Goal: Task Accomplishment & Management: Use online tool/utility

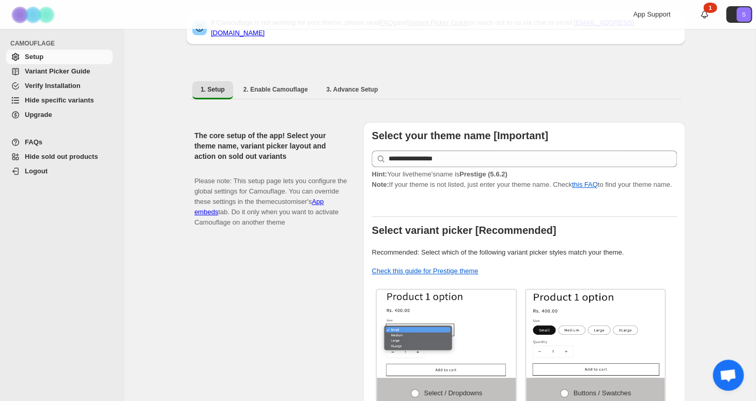
scroll to position [36, 0]
click at [298, 86] on span "2. Enable Camouflage" at bounding box center [275, 89] width 65 height 8
select select "**********"
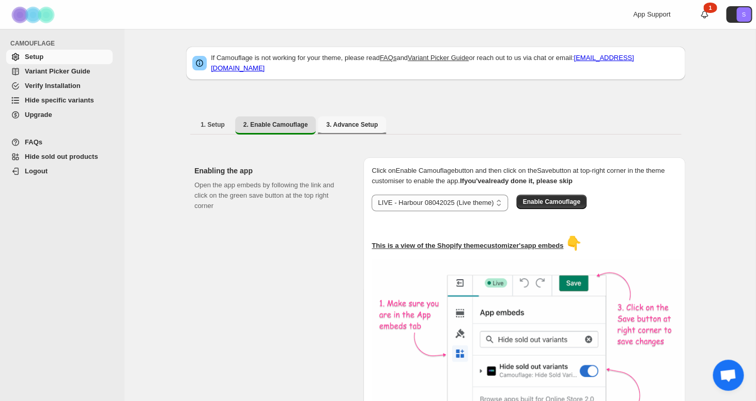
click at [352, 120] on span "3. Advance Setup" at bounding box center [352, 124] width 52 height 8
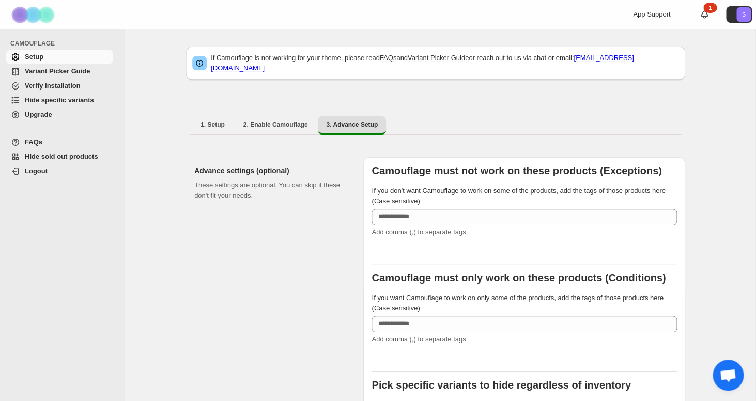
click at [74, 99] on span "Hide specific variants" at bounding box center [59, 100] width 69 height 8
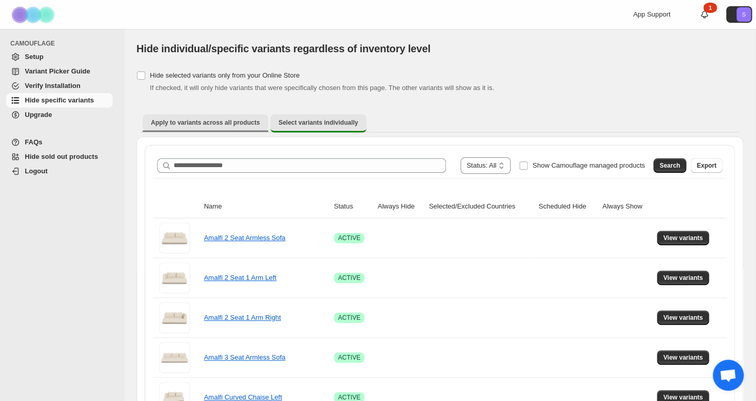
click at [237, 127] on span "Apply to variants across all products" at bounding box center [205, 122] width 109 height 8
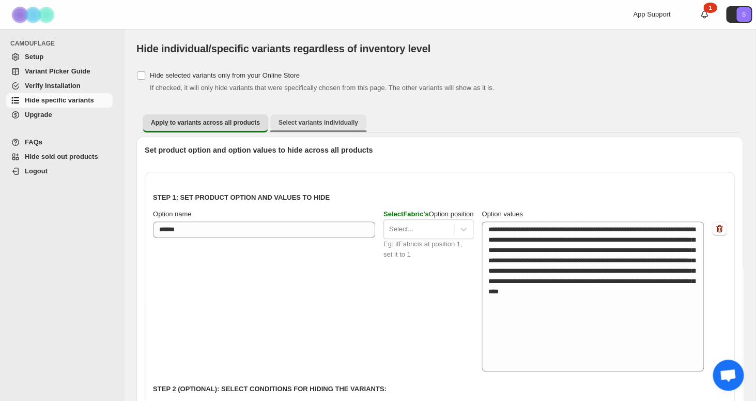
click at [305, 119] on span "Select variants individually" at bounding box center [319, 122] width 80 height 8
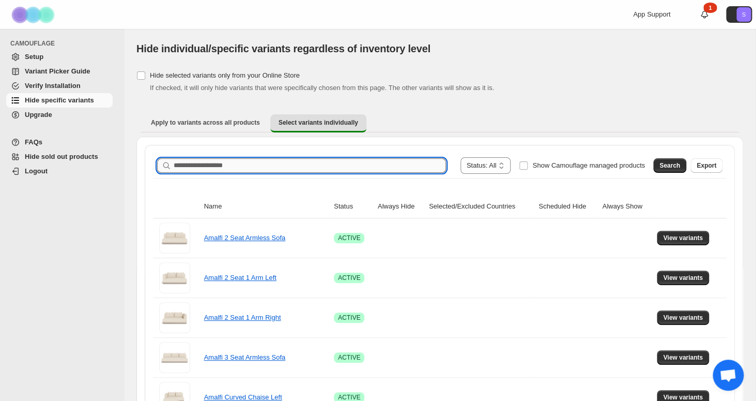
click at [330, 161] on input "Search product name" at bounding box center [310, 165] width 272 height 14
type input "**********"
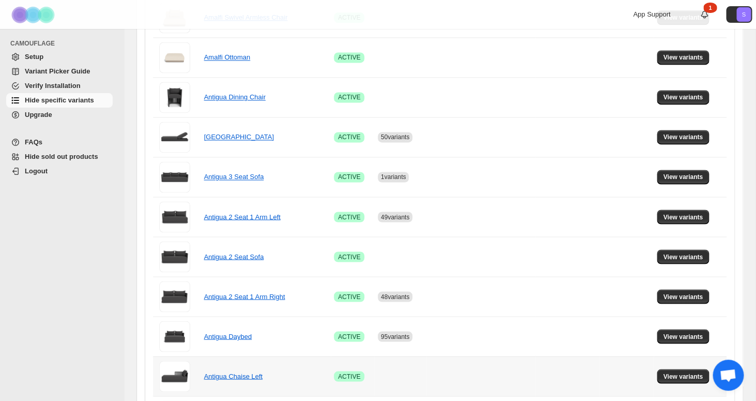
scroll to position [476, 0]
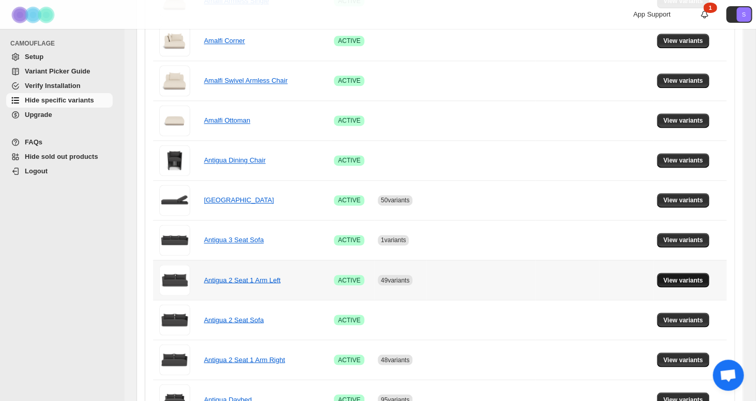
click at [693, 282] on span "View variants" at bounding box center [683, 279] width 40 height 8
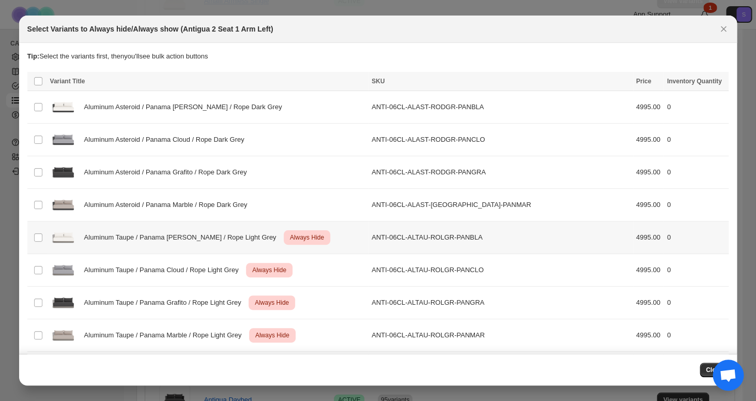
click at [288, 242] on span "Always Hide" at bounding box center [307, 237] width 38 height 12
click at [132, 274] on span "Aluminum Taupe / Panama Cloud / Rope Light Grey" at bounding box center [164, 270] width 160 height 10
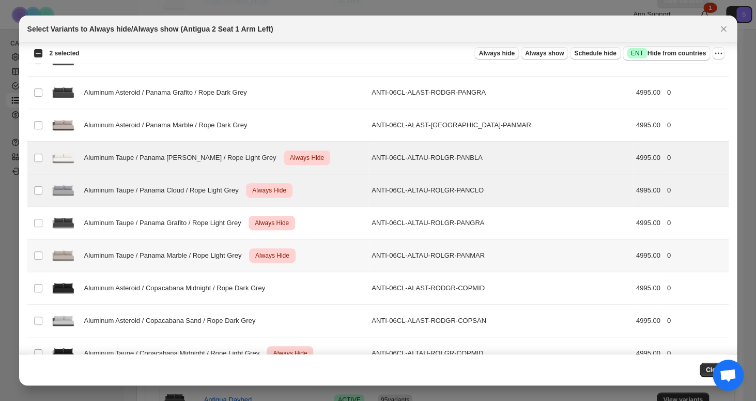
scroll to position [109, 0]
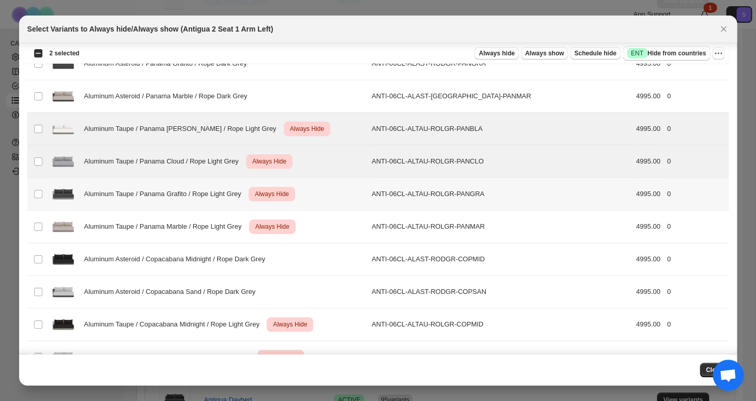
click at [161, 200] on div "Aluminum Taupe / Panama Grafito / Rope Light Grey Critical Always Hide" at bounding box center [207, 194] width 315 height 26
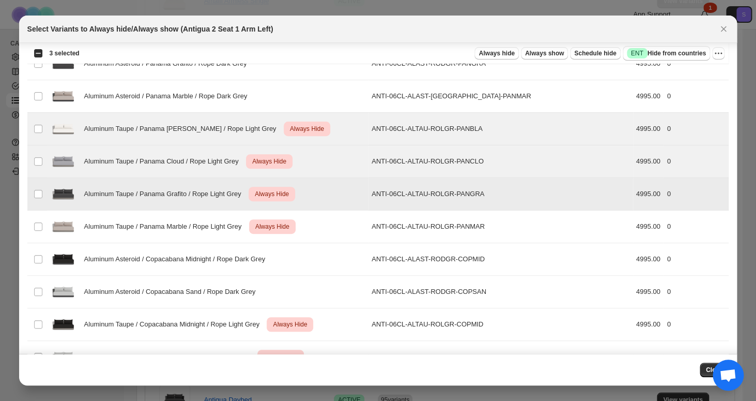
click at [165, 223] on span "Aluminum Taupe / Panama Marble / Rope Light Grey" at bounding box center [165, 226] width 163 height 10
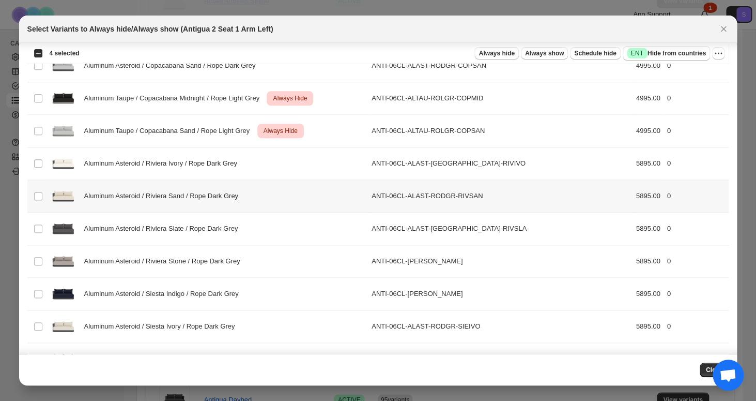
scroll to position [320, 0]
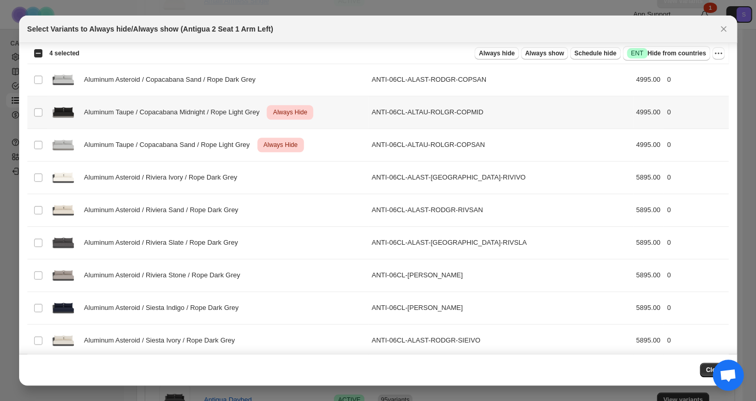
click at [184, 121] on div "Aluminum Taupe / Copacabana Midnight / Rope Light Grey Critical Always Hide" at bounding box center [207, 112] width 315 height 26
click at [184, 139] on div "Aluminum Taupe / Copacabana Sand / Rope Light Grey Critical Always Hide" at bounding box center [207, 145] width 315 height 26
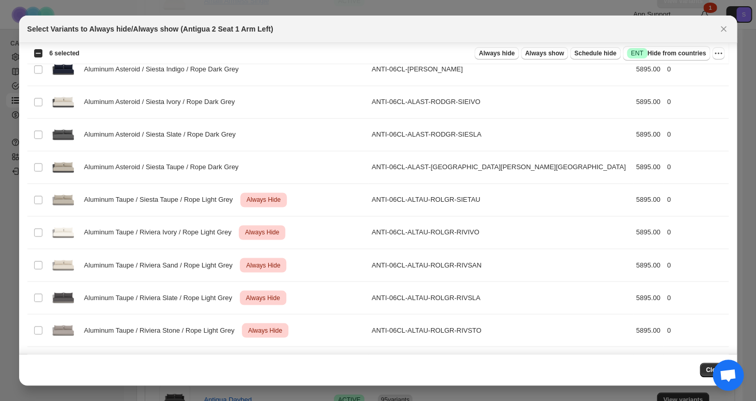
scroll to position [566, 0]
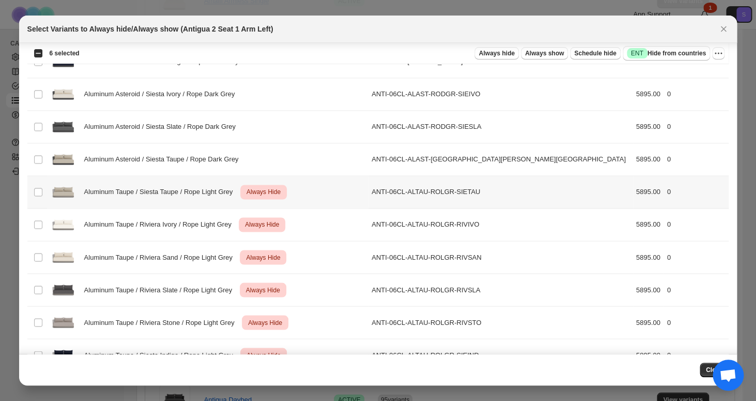
click at [186, 187] on span "Aluminum Taupe / Siesta Taupe / Rope Light Grey" at bounding box center [161, 192] width 155 height 10
click at [190, 223] on span "Aluminum Taupe / Riviera Ivory / Rope Light Grey" at bounding box center [160, 224] width 153 height 10
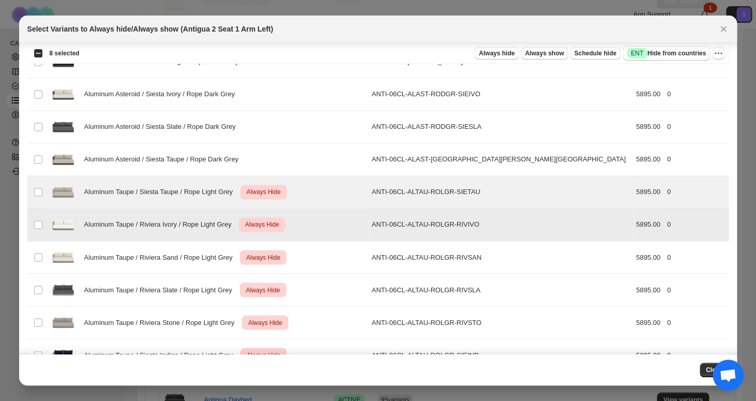
click at [194, 254] on span "Aluminum Taupe / Riviera Sand / Rope Light Grey" at bounding box center [161, 257] width 154 height 10
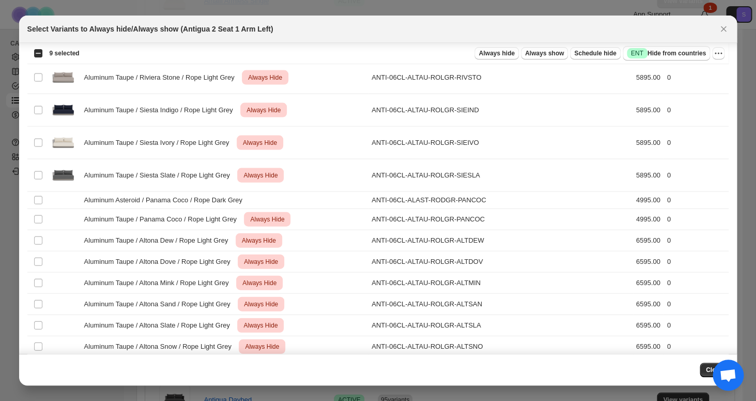
scroll to position [744, 0]
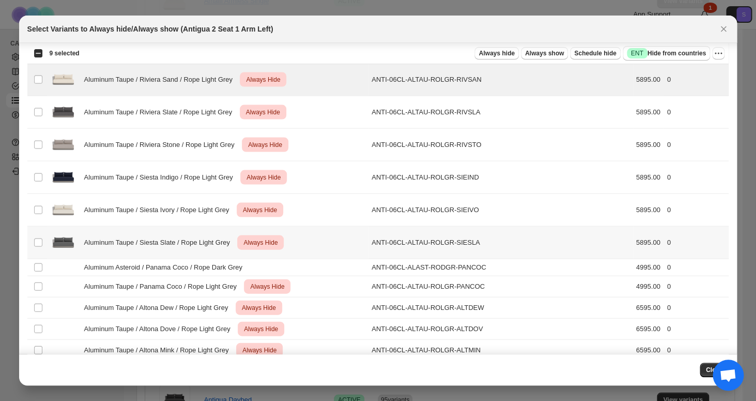
click at [198, 239] on span "Aluminum Taupe / Siesta Slate / Rope Light Grey" at bounding box center [159, 242] width 151 height 10
click at [196, 214] on span "Aluminum Taupe / Siesta Ivory / Rope Light Grey" at bounding box center [159, 209] width 151 height 10
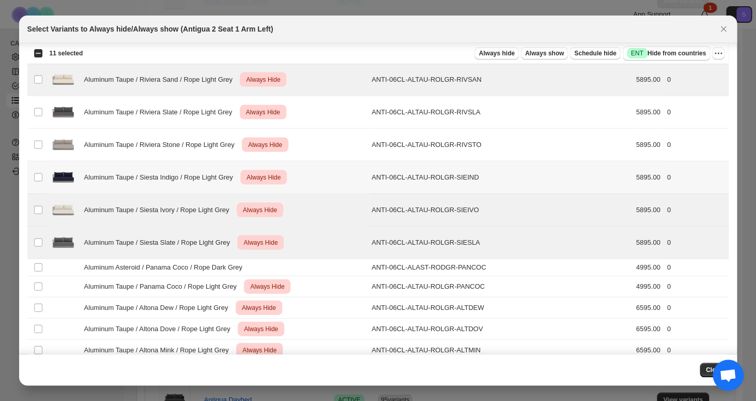
click at [197, 180] on span "Aluminum Taupe / Siesta Indigo / Rope Light Grey" at bounding box center [161, 177] width 155 height 10
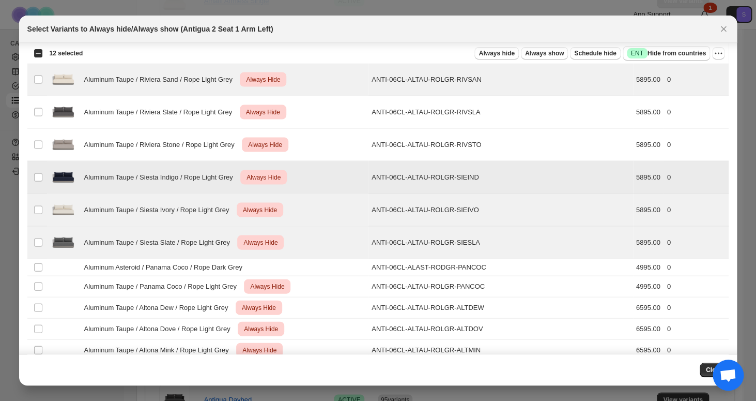
click at [197, 139] on div "Aluminum Taupe / Riviera Stone / Rope Light Grey Critical Always Hide" at bounding box center [207, 144] width 315 height 26
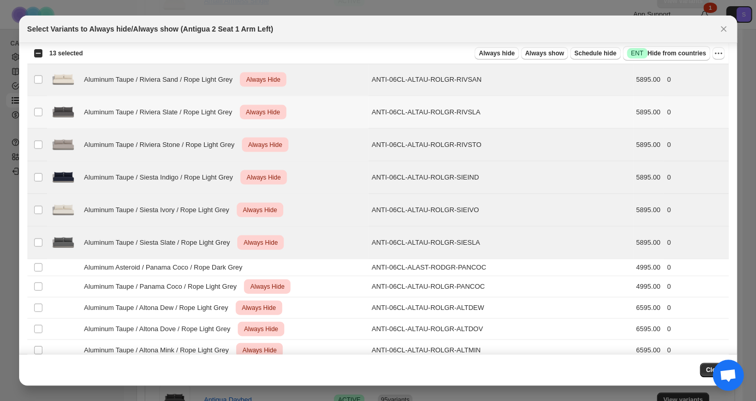
click at [197, 117] on div "Aluminum Taupe / Riviera Slate / Rope Light Grey Critical Always Hide" at bounding box center [207, 112] width 315 height 26
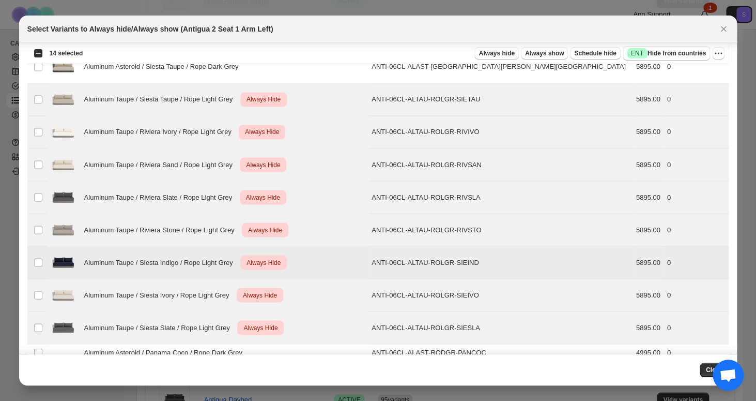
scroll to position [883, 0]
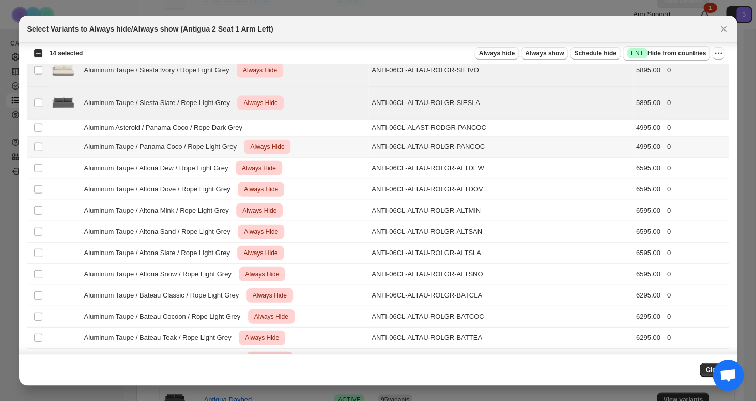
click at [210, 142] on span "Aluminum Taupe / Panama Coco / Rope Light Grey" at bounding box center [163, 147] width 158 height 10
click at [210, 171] on span "Aluminum Taupe / Altona Dew / Rope Light Grey" at bounding box center [159, 168] width 150 height 10
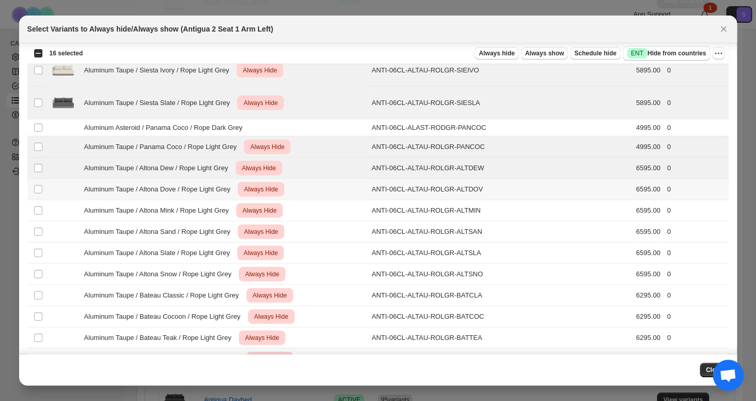
click at [211, 189] on span "Aluminum Taupe / Altona Dove / Rope Light Grey" at bounding box center [160, 189] width 152 height 10
click at [212, 210] on span "Aluminum Taupe / Altona Mink / Rope Light Grey" at bounding box center [159, 210] width 150 height 10
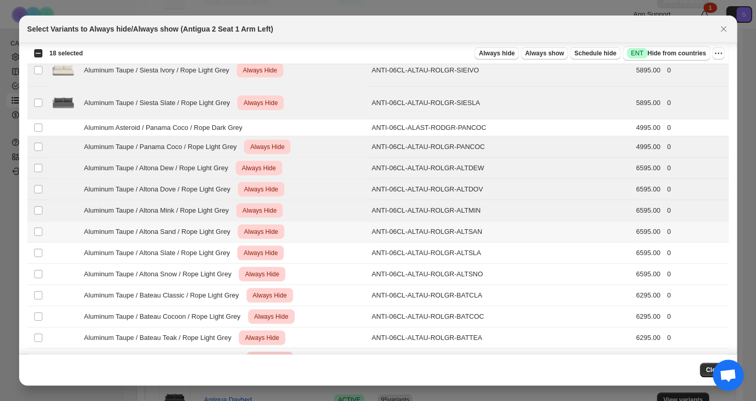
click at [212, 226] on div "Aluminum Taupe / Altona Sand / Rope Light Grey Critical Always Hide" at bounding box center [207, 231] width 315 height 14
click at [214, 264] on td "Aluminum Taupe / Altona Snow / Rope Light Grey Critical Always Hide" at bounding box center [207, 274] width 321 height 21
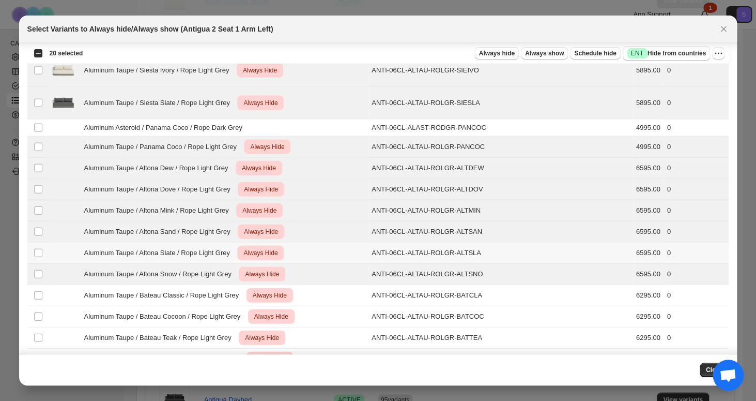
click at [210, 248] on span "Aluminum Taupe / Altona Slate / Rope Light Grey" at bounding box center [159, 253] width 151 height 10
click at [220, 300] on span "Aluminum Taupe / Bateau Classic / Rope Light Grey" at bounding box center [164, 295] width 160 height 10
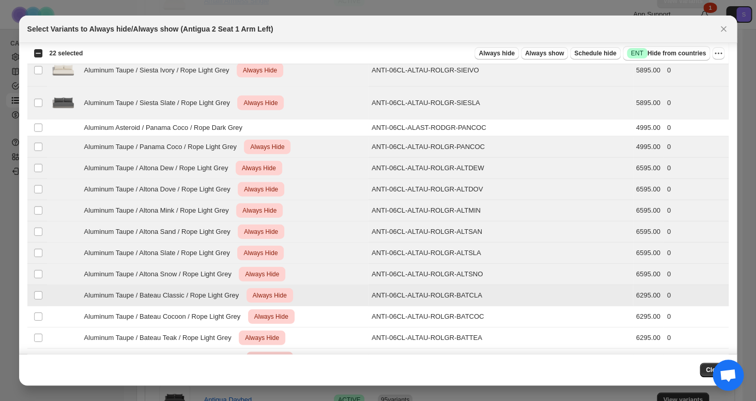
click at [221, 317] on span "Aluminum Taupe / Bateau Cocoon / Rope Light Grey" at bounding box center [165, 316] width 162 height 10
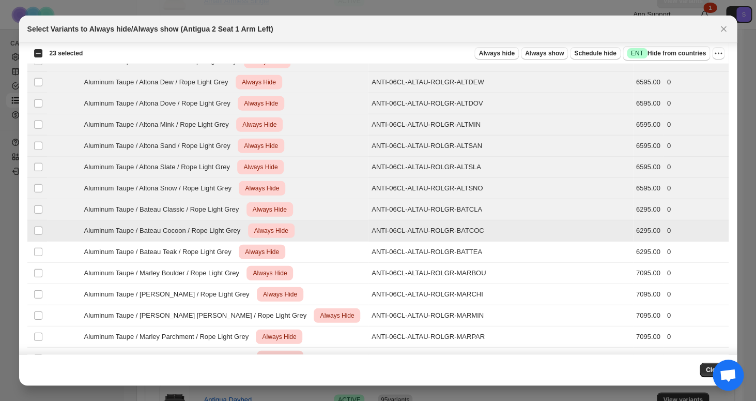
scroll to position [1043, 0]
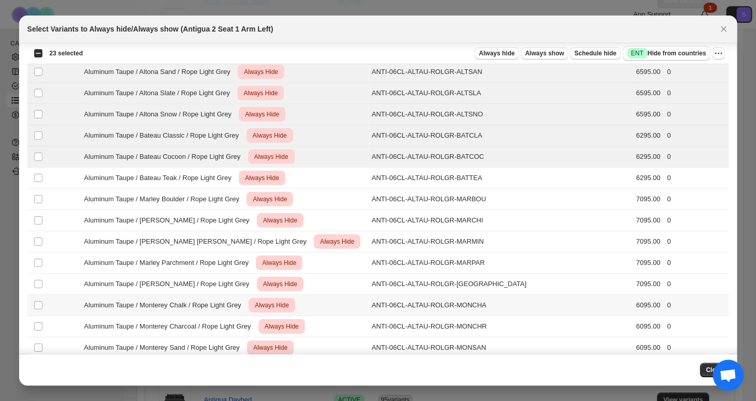
click at [222, 302] on span "Aluminum Taupe / Monterey Chalk / Rope Light Grey" at bounding box center [165, 305] width 163 height 10
click at [219, 278] on div "Aluminum Taupe / Marley Snow / Rope Light Grey Critical Always Hide" at bounding box center [207, 284] width 315 height 14
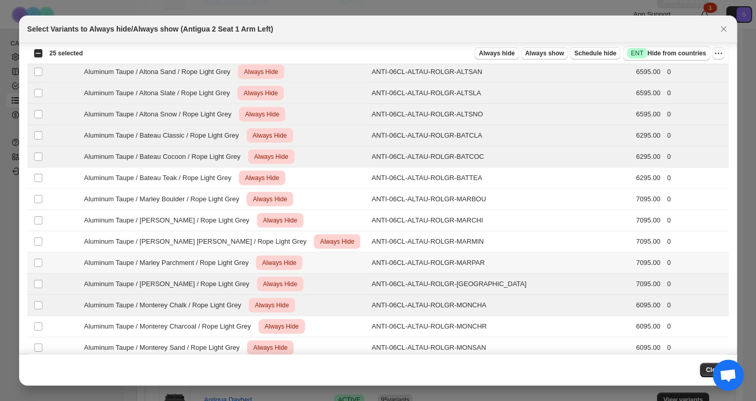
click at [219, 265] on span "Aluminum Taupe / Marley Parchment / Rope Light Grey" at bounding box center [169, 262] width 170 height 10
click at [219, 250] on td "Aluminum Taupe / Marley Mink / Rope Light Grey Critical Always Hide" at bounding box center [207, 241] width 321 height 21
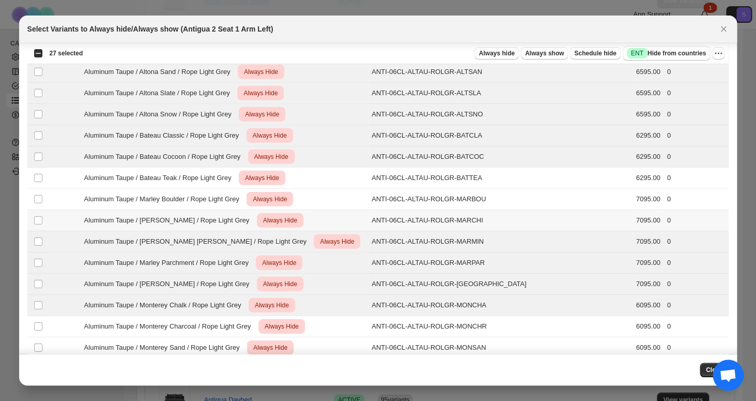
click at [221, 223] on span "Aluminum Taupe / [PERSON_NAME] / Rope Light Grey" at bounding box center [169, 220] width 171 height 10
click at [221, 204] on div "Aluminum Taupe / Marley Boulder / Rope Light Grey Critical Always Hide" at bounding box center [207, 199] width 315 height 14
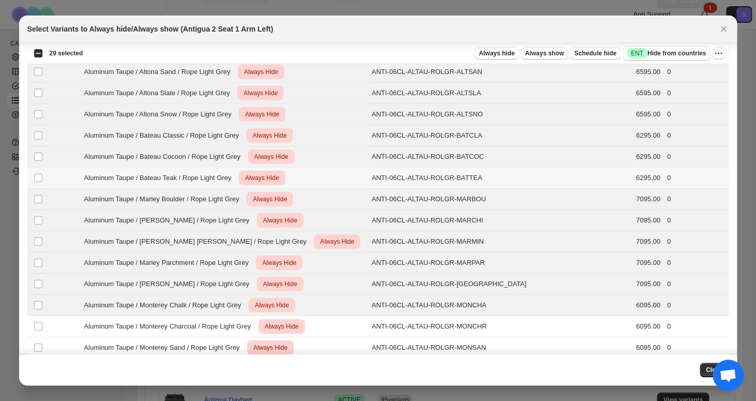
click at [219, 179] on span "Aluminum Taupe / Bateau Teak / Rope Light Grey" at bounding box center [160, 178] width 153 height 10
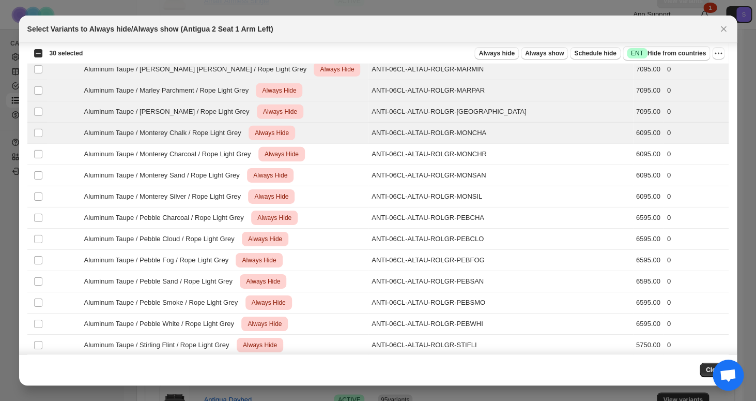
scroll to position [1313, 0]
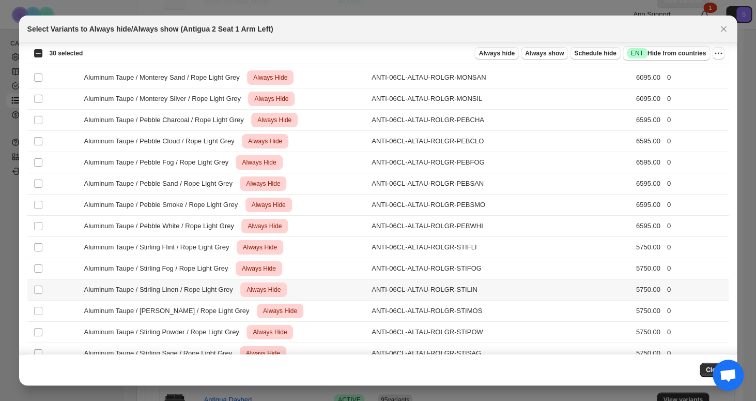
click at [228, 281] on td "Aluminum Taupe / Stirling Linen / Rope Light Grey Critical Always Hide" at bounding box center [207, 289] width 321 height 21
click at [227, 270] on span "Aluminum Taupe / Stirling Fog / Rope Light Grey" at bounding box center [159, 268] width 150 height 10
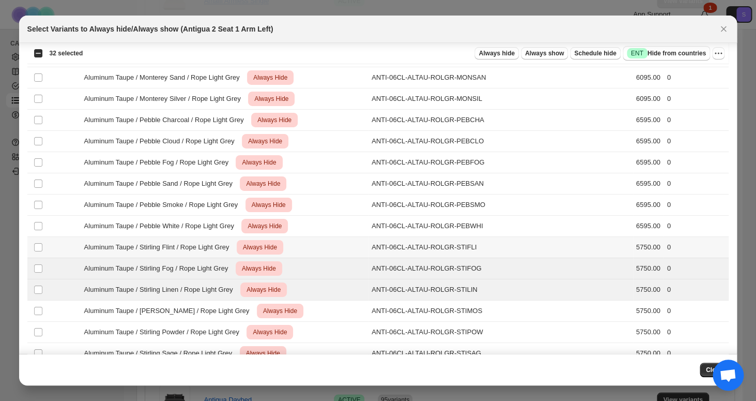
click at [226, 249] on span "Aluminum Taupe / Stirling Flint / Rope Light Grey" at bounding box center [159, 247] width 151 height 10
click at [227, 227] on span "Aluminum Taupe / Pebble White / Rope Light Grey" at bounding box center [162, 226] width 156 height 10
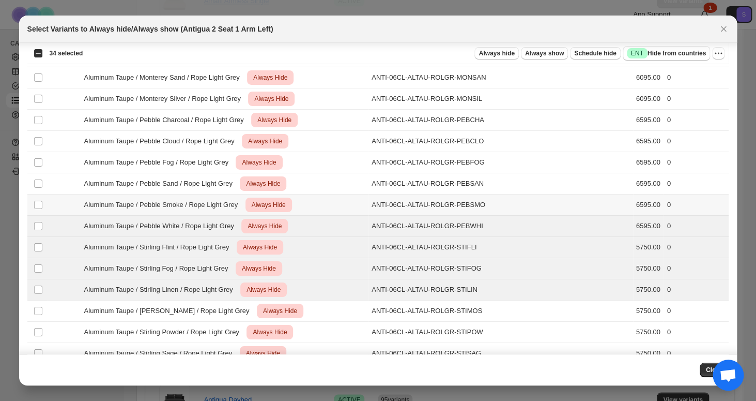
click at [227, 203] on span "Aluminum Taupe / Pebble Smoke / Rope Light Grey" at bounding box center [163, 205] width 159 height 10
click at [228, 183] on span "Aluminum Taupe / Pebble Sand / Rope Light Grey" at bounding box center [161, 183] width 154 height 10
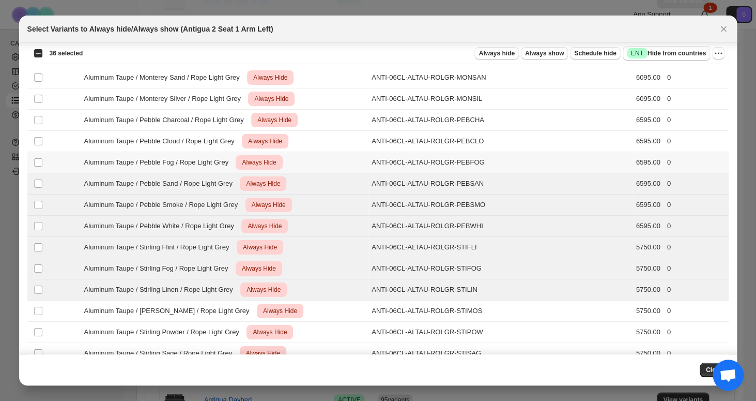
click at [229, 157] on div "Aluminum Taupe / Pebble Fog / Rope Light Grey Critical Always Hide" at bounding box center [207, 162] width 315 height 14
click at [229, 147] on div "Aluminum Taupe / Pebble Cloud / Rope Light Grey Critical Always Hide" at bounding box center [207, 141] width 315 height 14
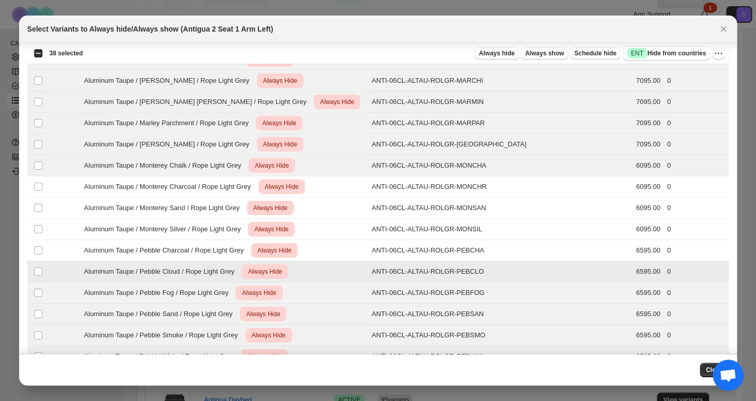
scroll to position [1176, 0]
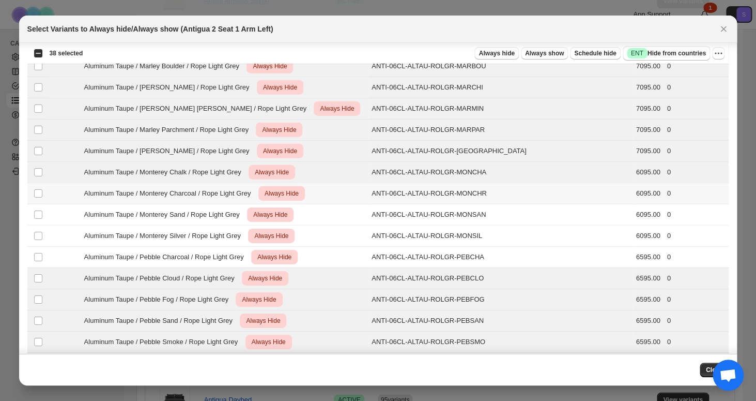
click at [237, 190] on span "Aluminum Taupe / Monterey Charcoal / Rope Light Grey" at bounding box center [170, 193] width 173 height 10
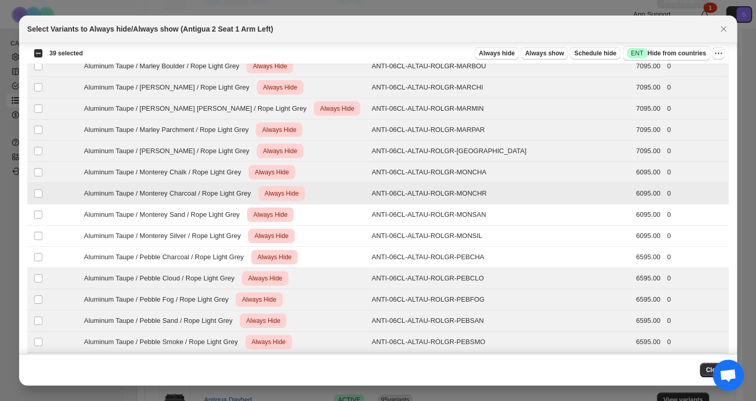
click at [241, 219] on span "Aluminum Taupe / Monterey Sand / Rope Light Grey" at bounding box center [164, 214] width 161 height 10
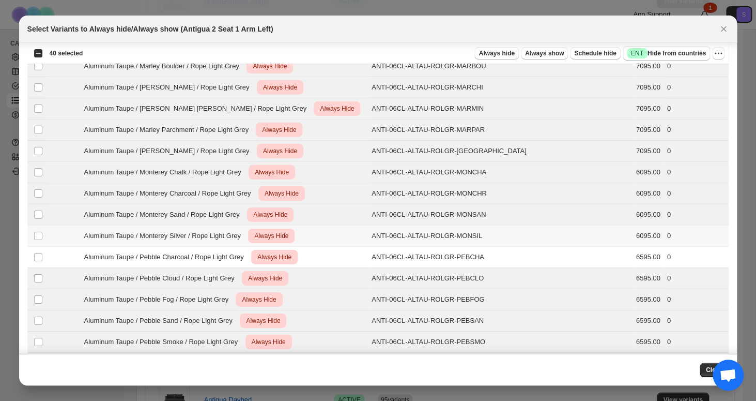
click at [241, 237] on span "Aluminum Taupe / Monterey Silver / Rope Light Grey" at bounding box center [165, 236] width 162 height 10
click at [241, 257] on span "Aluminum Taupe / Pebble Charcoal / Rope Light Grey" at bounding box center [166, 257] width 165 height 10
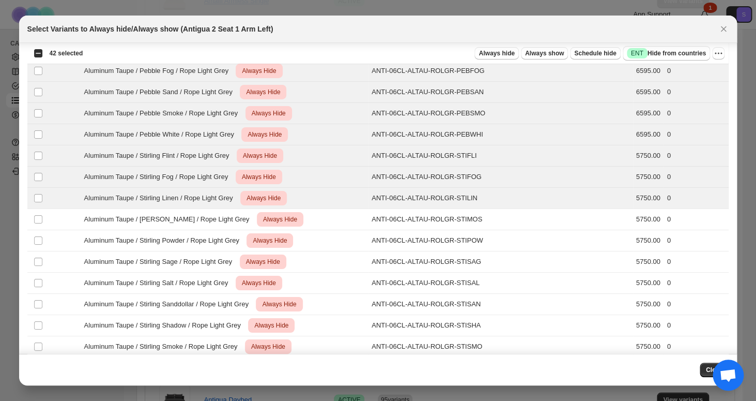
scroll to position [1537, 0]
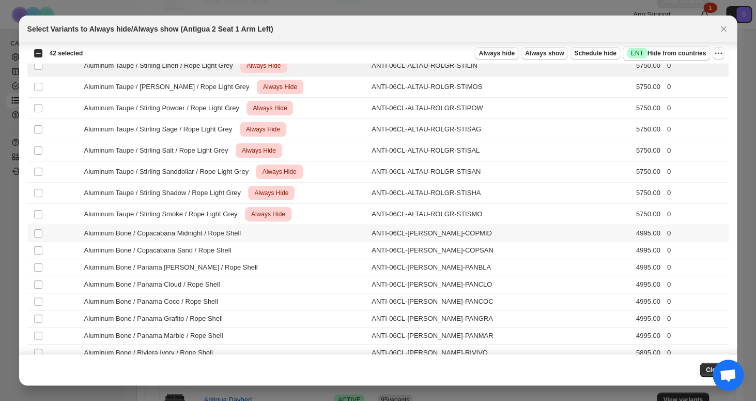
click at [246, 221] on td "Aluminum Taupe / Stirling Smoke / Rope Light Grey Critical Always Hide" at bounding box center [207, 214] width 321 height 21
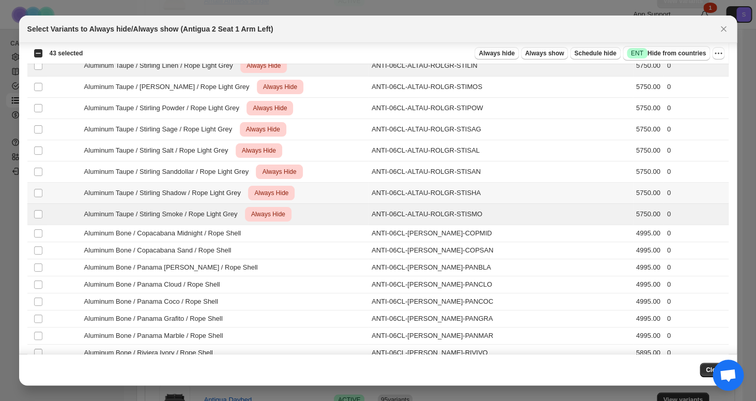
click at [244, 185] on td "Aluminum Taupe / Stirling Shadow / Rope Light Grey Critical Always Hide" at bounding box center [207, 192] width 321 height 21
click at [244, 171] on span "Aluminum Taupe / Stirling Sanddollar / Rope Light Grey" at bounding box center [169, 171] width 170 height 10
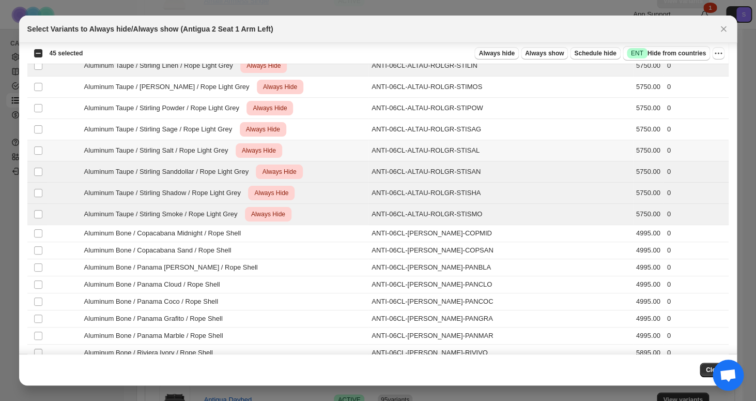
click at [242, 149] on span "Critical Always Hide" at bounding box center [259, 150] width 47 height 14
click at [236, 125] on span "Aluminum Taupe / Stirling Sage / Rope Light Grey" at bounding box center [161, 129] width 154 height 10
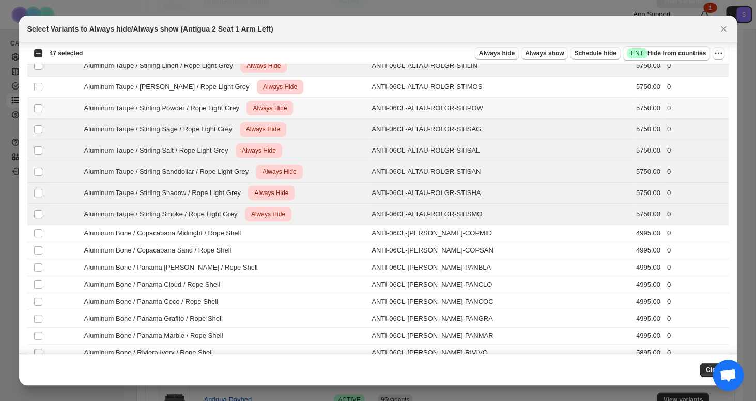
click at [233, 102] on div "Aluminum Taupe / Stirling Powder / Rope Light Grey Critical Always Hide" at bounding box center [207, 108] width 315 height 14
click at [233, 91] on span "Aluminum Taupe / [PERSON_NAME] / Rope Light Grey" at bounding box center [169, 87] width 171 height 10
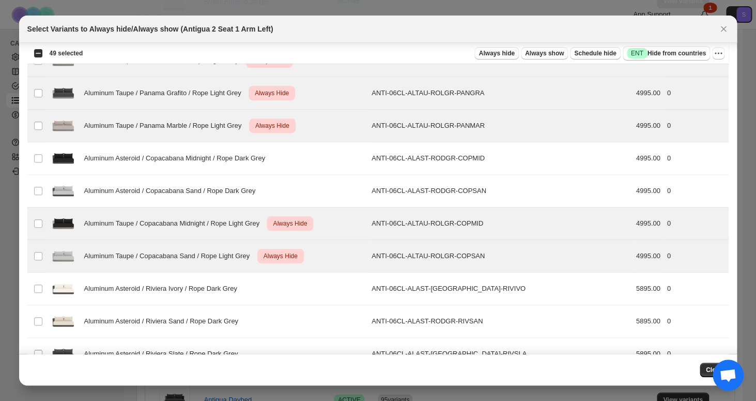
scroll to position [0, 0]
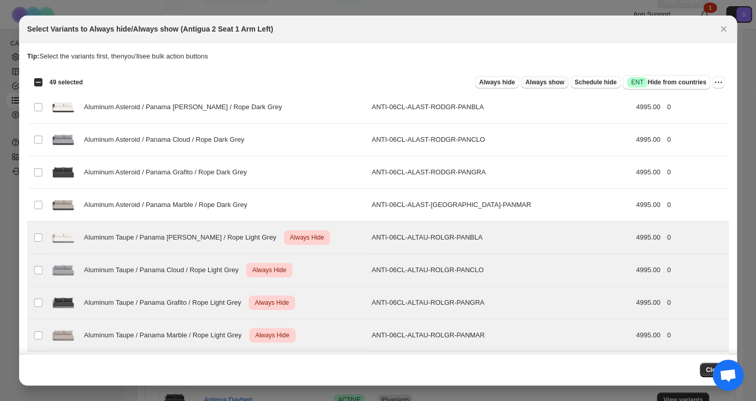
click at [537, 84] on span "Always show" at bounding box center [544, 82] width 39 height 8
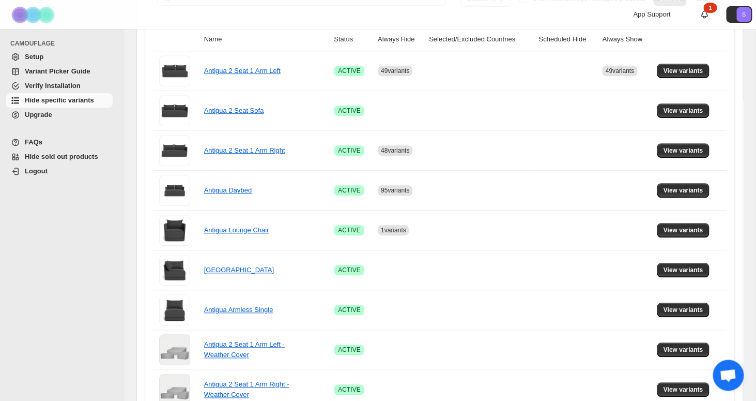
scroll to position [163, 0]
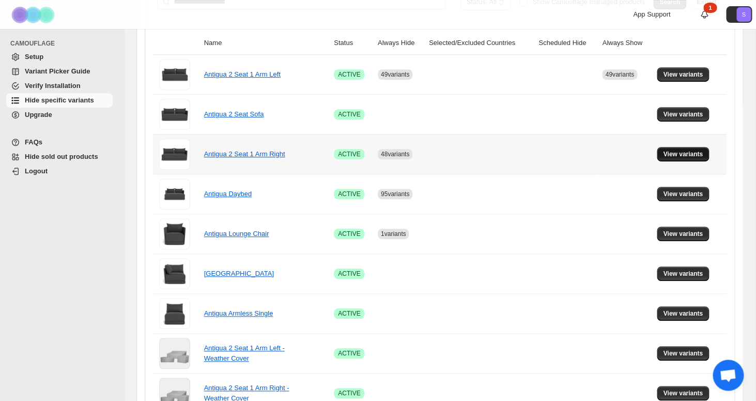
click at [666, 150] on button "View variants" at bounding box center [683, 154] width 52 height 14
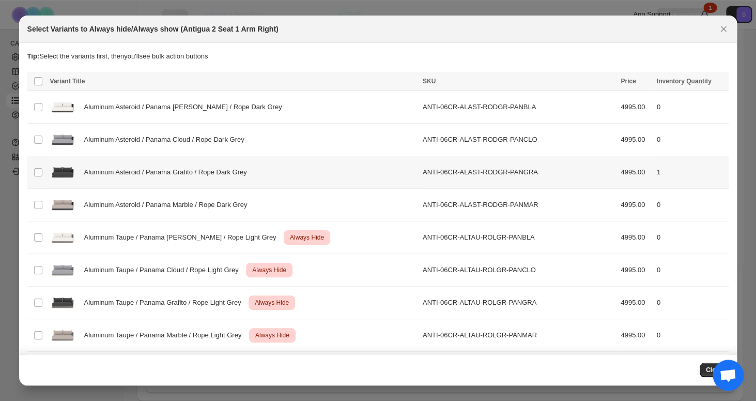
scroll to position [0, 0]
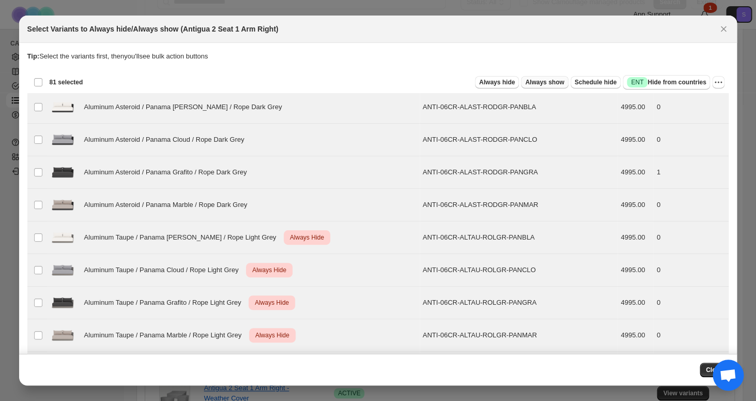
click at [542, 84] on span "Always show" at bounding box center [544, 82] width 39 height 8
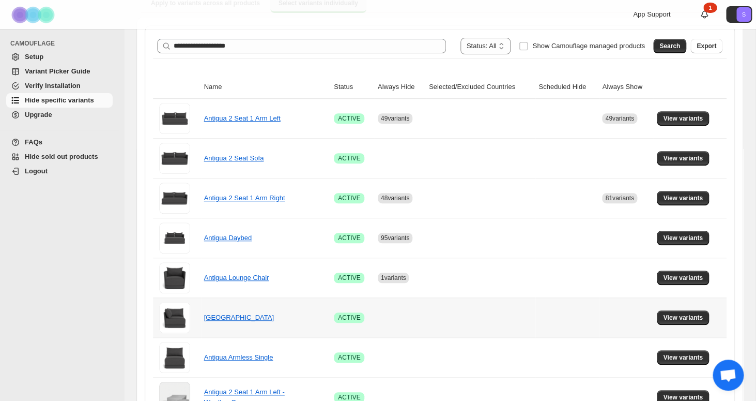
scroll to position [112, 0]
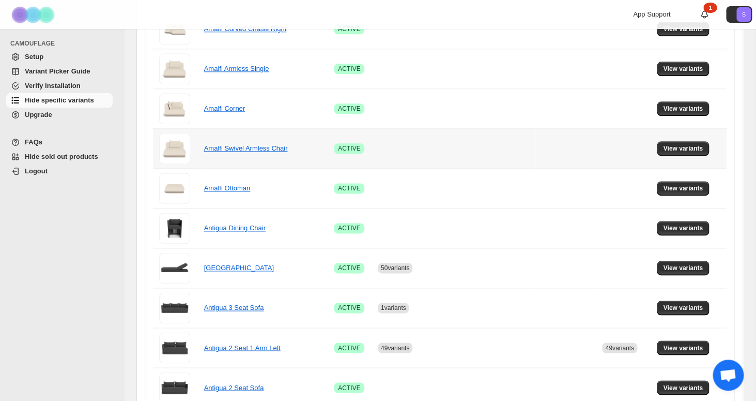
scroll to position [478, 0]
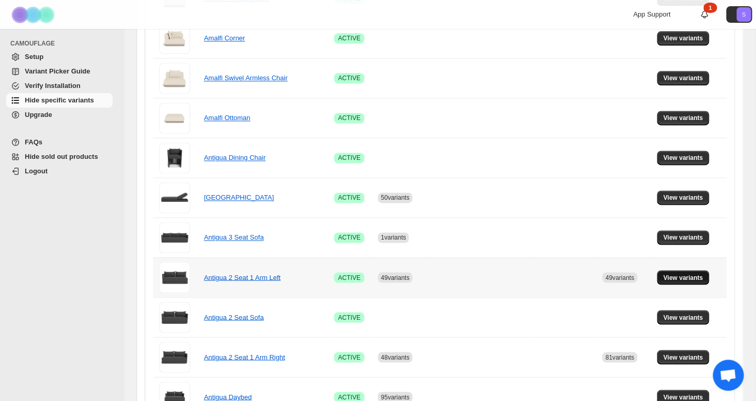
click at [678, 281] on span "View variants" at bounding box center [683, 277] width 40 height 8
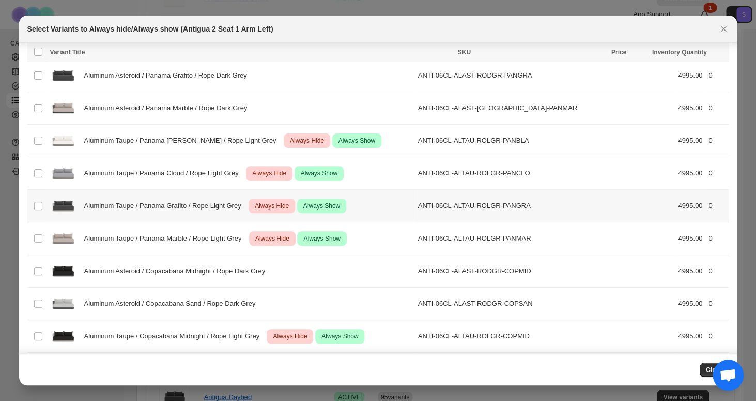
scroll to position [111, 0]
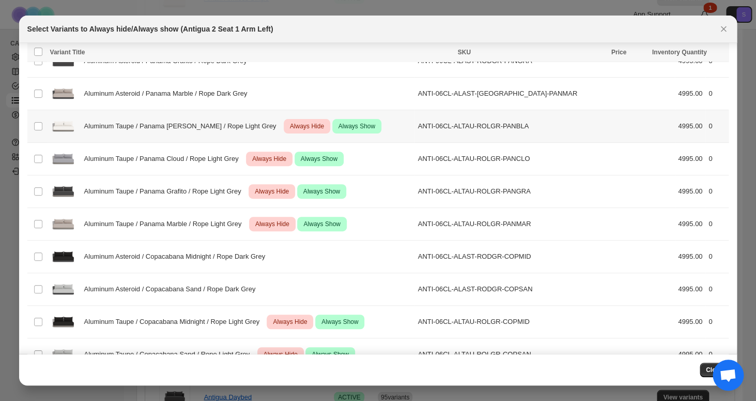
click at [89, 120] on div "Aluminum Taupe / Panama [PERSON_NAME] / Rope Light Grey Critical Always Hide Su…" at bounding box center [231, 126] width 362 height 26
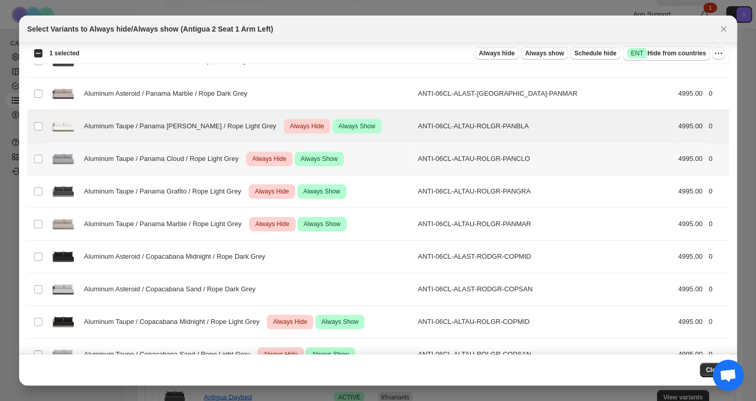
click at [106, 162] on span "Aluminum Taupe / Panama Cloud / Rope Light Grey" at bounding box center [164, 159] width 160 height 10
click at [114, 178] on td "Aluminum Taupe / Panama Grafito / Rope Light Grey Critical Always Hide Success …" at bounding box center [231, 191] width 368 height 33
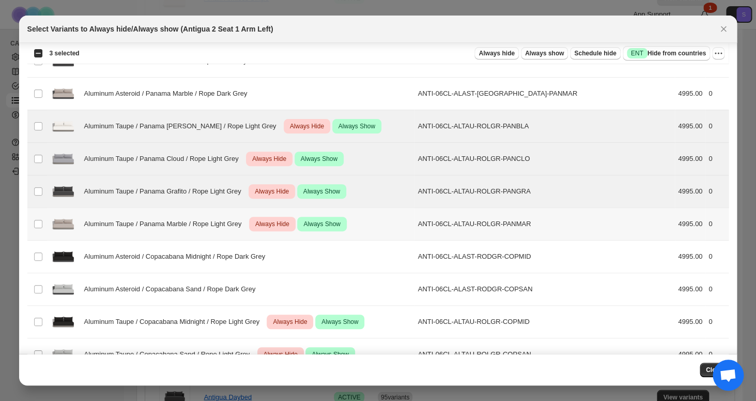
click at [125, 218] on div "Aluminum Taupe / Panama Marble / Rope Light Grey Critical Always Hide Success A…" at bounding box center [231, 224] width 362 height 26
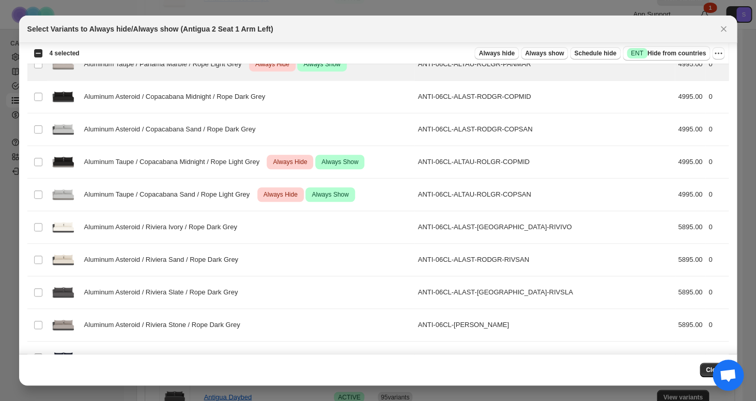
scroll to position [283, 0]
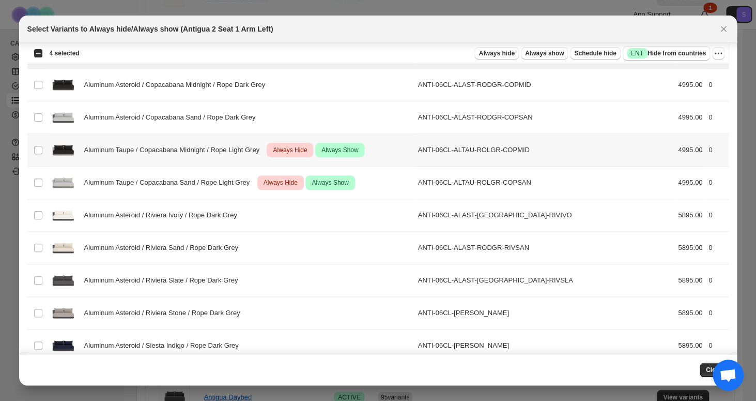
click at [147, 151] on span "Aluminum Taupe / Copacabana Midnight / Rope Light Grey" at bounding box center [174, 150] width 181 height 10
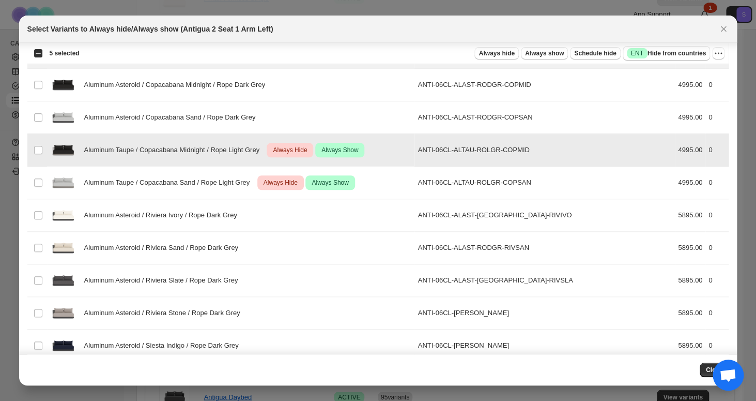
click at [154, 187] on span "Aluminum Taupe / Copacabana Sand / Rope Light Grey" at bounding box center [169, 182] width 171 height 10
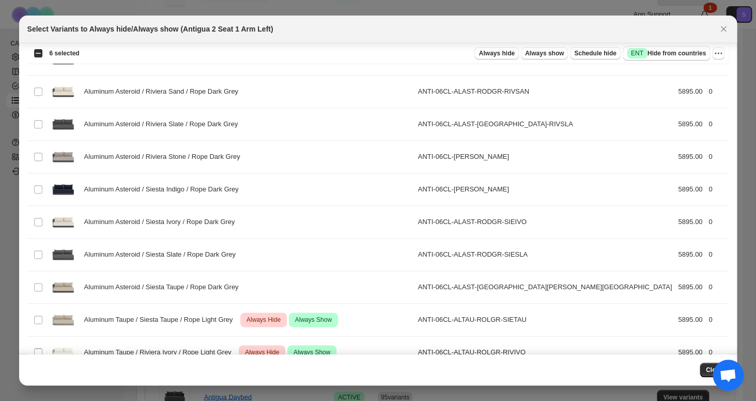
scroll to position [458, 0]
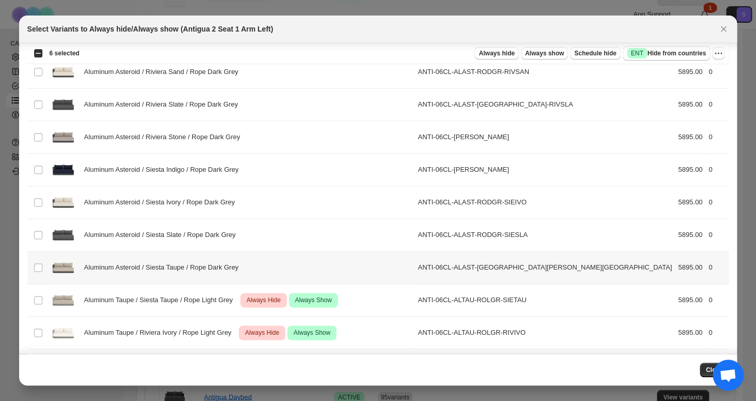
click at [186, 293] on div "Aluminum Taupe / Siesta Taupe / Rope Light Grey Critical Always Hide Success Al…" at bounding box center [231, 300] width 362 height 26
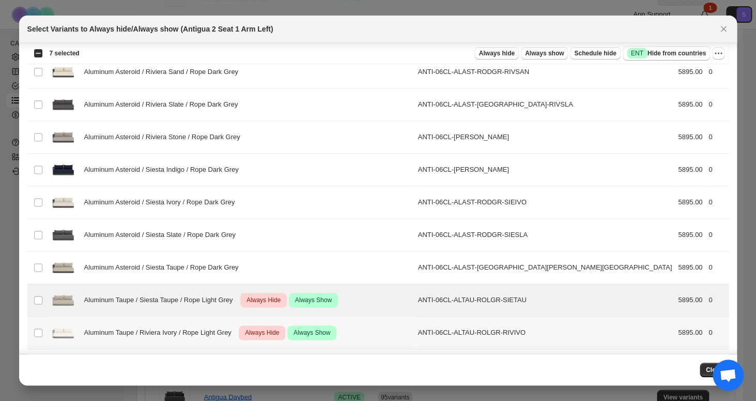
click at [191, 334] on span "Aluminum Taupe / Riviera Ivory / Rope Light Grey" at bounding box center [160, 332] width 153 height 10
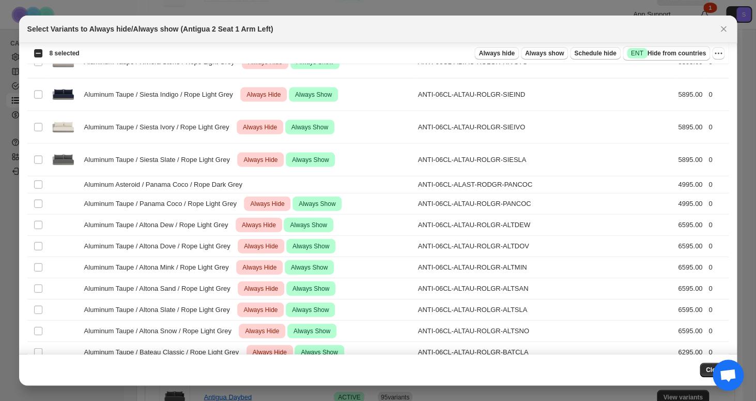
scroll to position [808, 0]
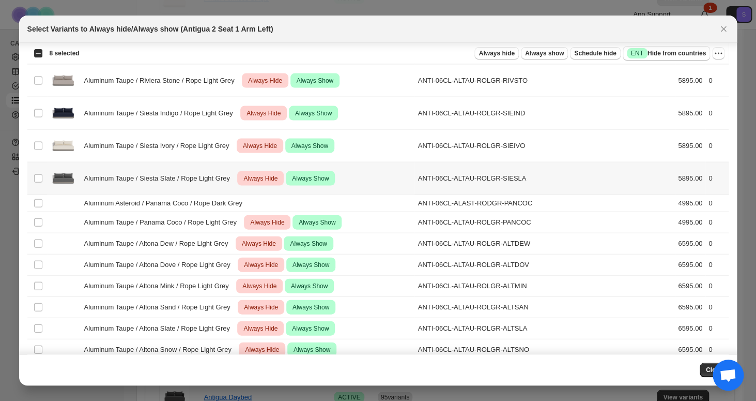
click at [185, 180] on span "Aluminum Taupe / Siesta Slate / Rope Light Grey" at bounding box center [159, 178] width 151 height 10
click at [185, 137] on div "Aluminum Taupe / Siesta Ivory / Rope Light Grey Critical Always Hide Success Al…" at bounding box center [231, 146] width 362 height 26
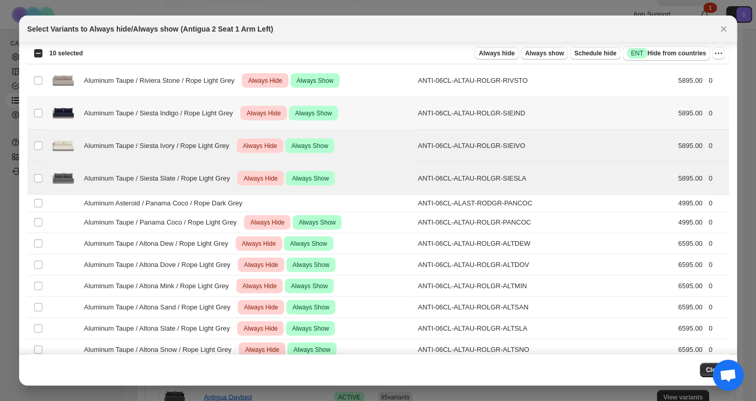
click at [185, 116] on span "Aluminum Taupe / Siesta Indigo / Rope Light Grey" at bounding box center [161, 113] width 155 height 10
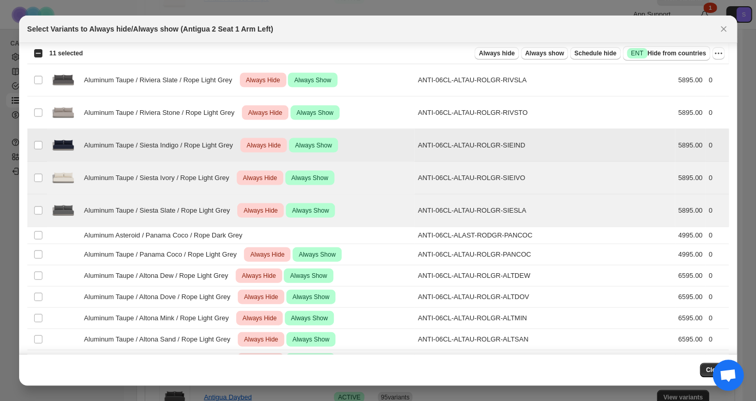
scroll to position [726, 0]
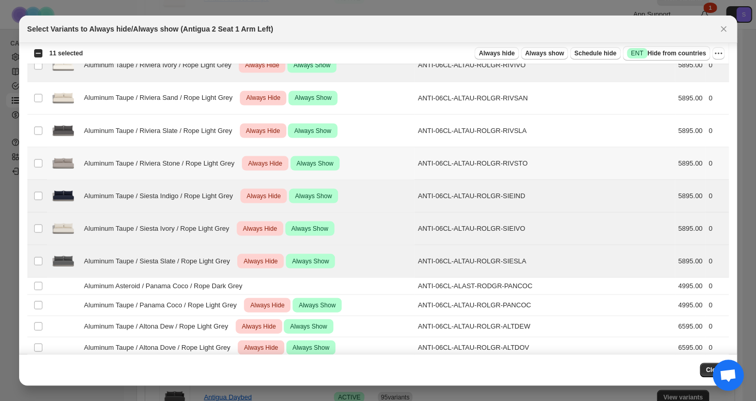
click at [198, 158] on span "Aluminum Taupe / Riviera Stone / Rope Light Grey" at bounding box center [162, 163] width 156 height 10
click at [198, 143] on div "Aluminum Taupe / Riviera Slate / Rope Light Grey Critical Always Hide Success A…" at bounding box center [231, 130] width 362 height 26
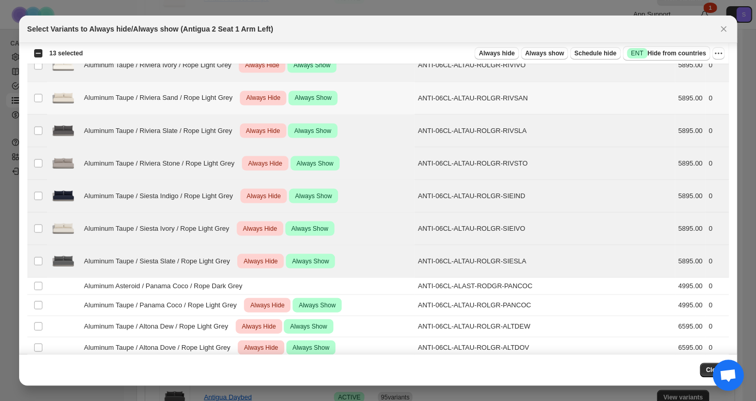
click at [197, 110] on div "Aluminum Taupe / Riviera Sand / Rope Light Grey Critical Always Hide Success Al…" at bounding box center [231, 98] width 362 height 26
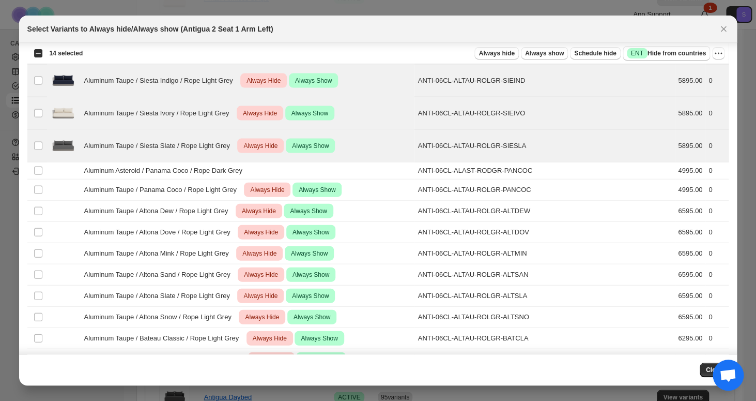
scroll to position [879, 0]
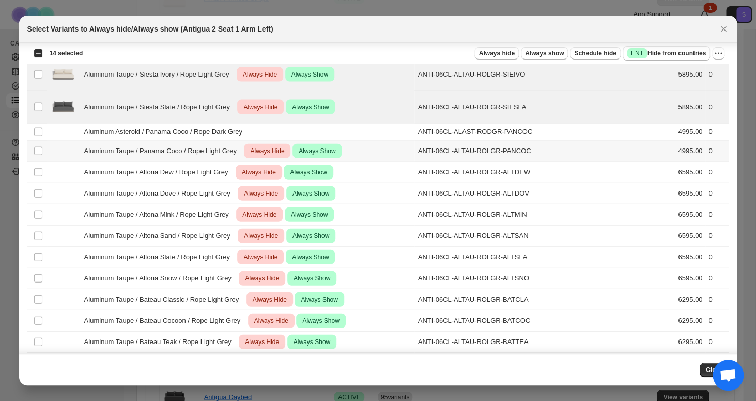
click at [237, 150] on span "Aluminum Taupe / Panama Coco / Rope Light Grey" at bounding box center [163, 151] width 158 height 10
click at [234, 185] on td "Aluminum Taupe / Altona Dove / Rope Light Grey Critical Always Hide Success Alw…" at bounding box center [231, 193] width 368 height 21
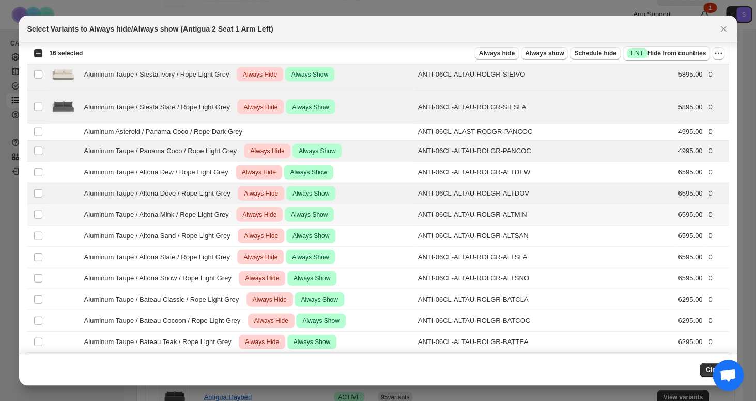
click at [227, 222] on td "Aluminum Taupe / Altona Mink / Rope Light Grey Critical Always Hide Success Alw…" at bounding box center [231, 214] width 368 height 21
click at [222, 180] on td "Aluminum Taupe / Altona Dew / Rope Light Grey Critical Always Hide Success Alwa…" at bounding box center [231, 172] width 368 height 21
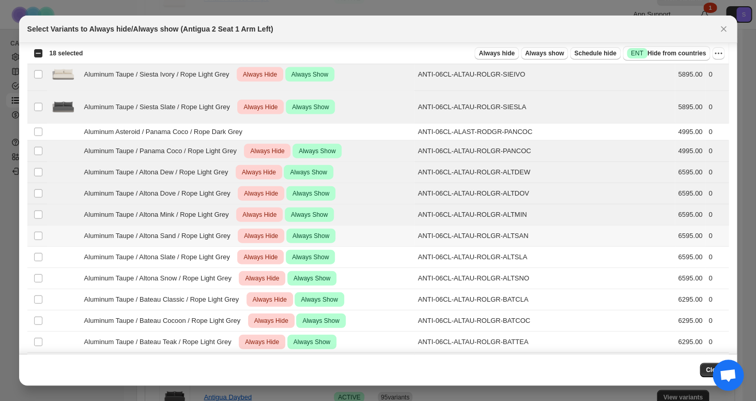
click at [225, 240] on span "Aluminum Taupe / Altona Sand / Rope Light Grey" at bounding box center [160, 236] width 152 height 10
click at [228, 267] on td "Aluminum Taupe / Altona Slate / Rope Light Grey Critical Always Hide Success Al…" at bounding box center [231, 257] width 368 height 21
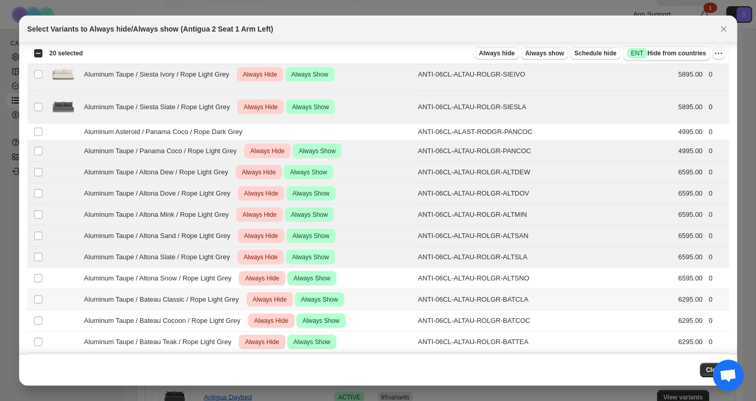
click at [230, 289] on td "Aluminum Taupe / Bateau Classic / Rope Light Grey Critical Always Hide Success …" at bounding box center [231, 299] width 368 height 21
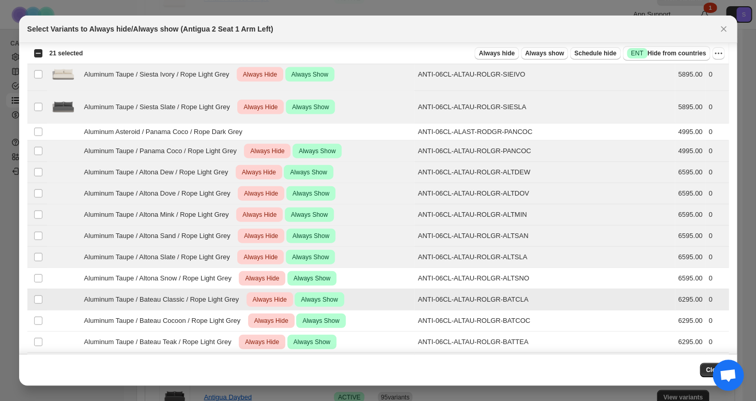
click at [231, 315] on div "Aluminum Taupe / Bateau Cocoon / Rope Light Grey Critical Always Hide Success A…" at bounding box center [231, 320] width 362 height 14
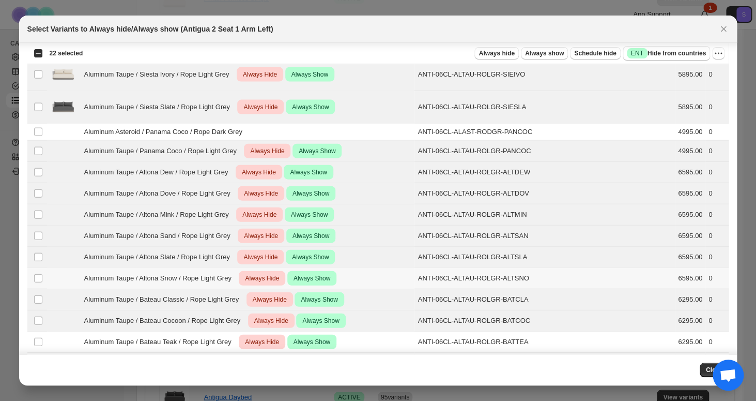
click at [226, 277] on span "Aluminum Taupe / Altona Snow / Rope Light Grey" at bounding box center [160, 278] width 153 height 10
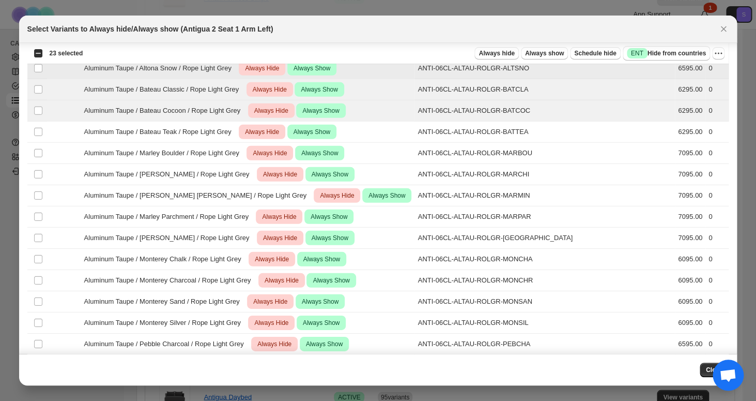
scroll to position [1140, 0]
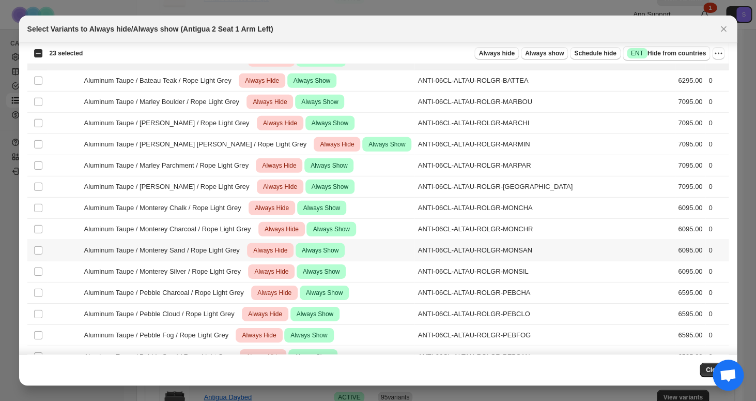
click at [226, 244] on div "Aluminum Taupe / Monterey Sand / Rope Light Grey Critical Always Hide Success A…" at bounding box center [231, 250] width 362 height 14
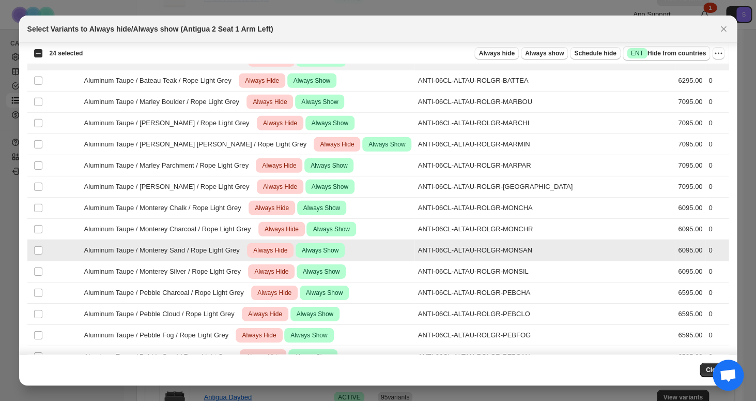
click at [226, 224] on span "Aluminum Taupe / Monterey Charcoal / Rope Light Grey" at bounding box center [170, 229] width 173 height 10
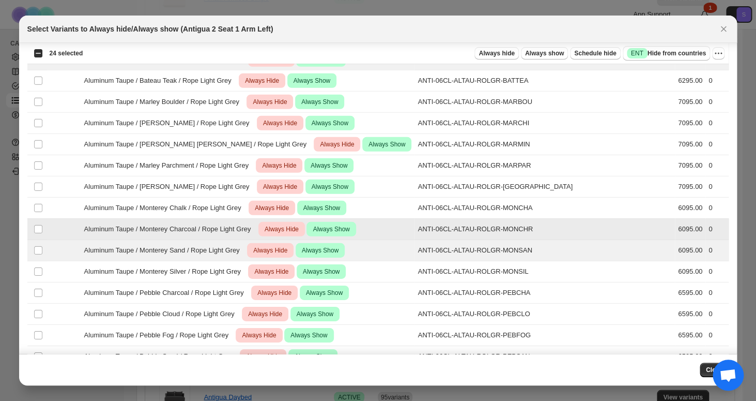
click at [226, 210] on span "Aluminum Taupe / Monterey Chalk / Rope Light Grey" at bounding box center [165, 208] width 163 height 10
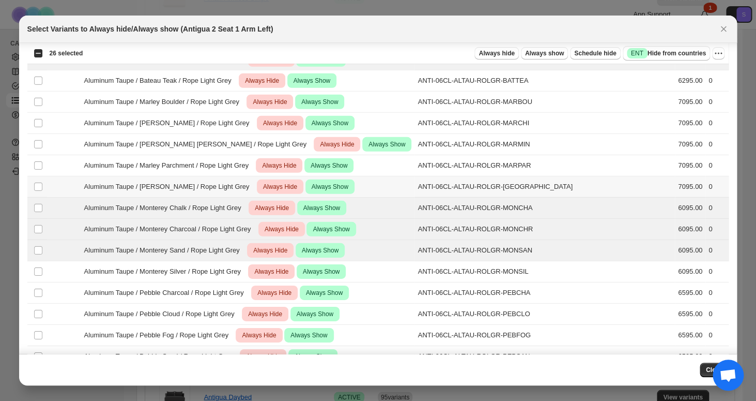
click at [226, 195] on td "Aluminum Taupe / [PERSON_NAME] / Rope Light Grey Critical Always Hide Success A…" at bounding box center [231, 186] width 368 height 21
click at [227, 157] on td "Aluminum Taupe / Marley Parchment / Rope Light Grey Critical Always Hide Succes…" at bounding box center [231, 165] width 368 height 21
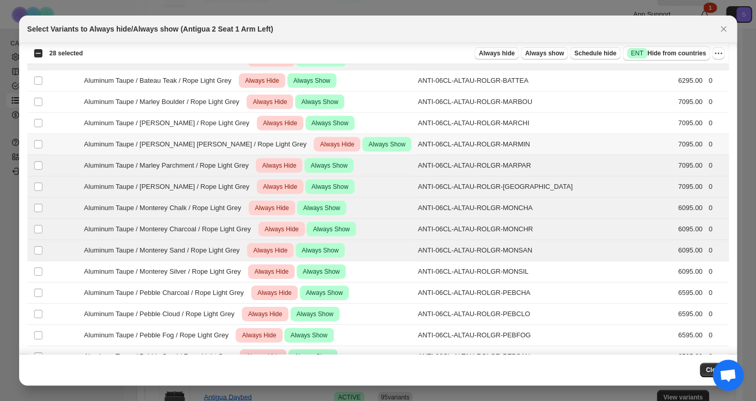
click at [226, 139] on div "Aluminum Taupe / [PERSON_NAME] [PERSON_NAME] / Rope Light Grey Critical Always …" at bounding box center [231, 144] width 362 height 14
click at [225, 120] on span "Aluminum Taupe / [PERSON_NAME] / Rope Light Grey" at bounding box center [169, 123] width 171 height 10
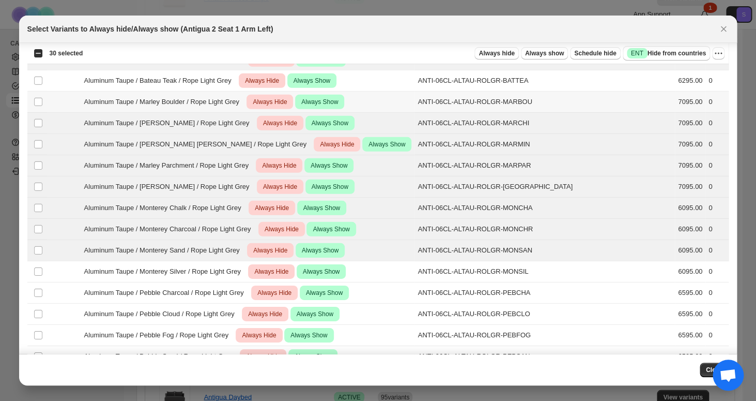
click at [225, 107] on span "Aluminum Taupe / Marley Boulder / Rope Light Grey" at bounding box center [164, 102] width 161 height 10
click at [225, 77] on span "Aluminum Taupe / Bateau Teak / Rope Light Grey" at bounding box center [160, 80] width 153 height 10
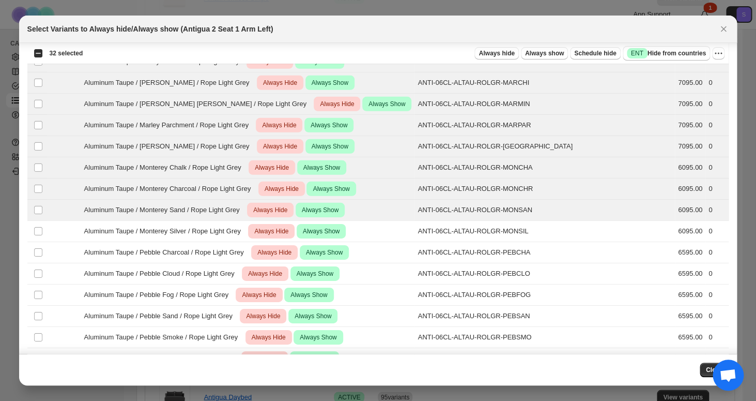
scroll to position [1240, 0]
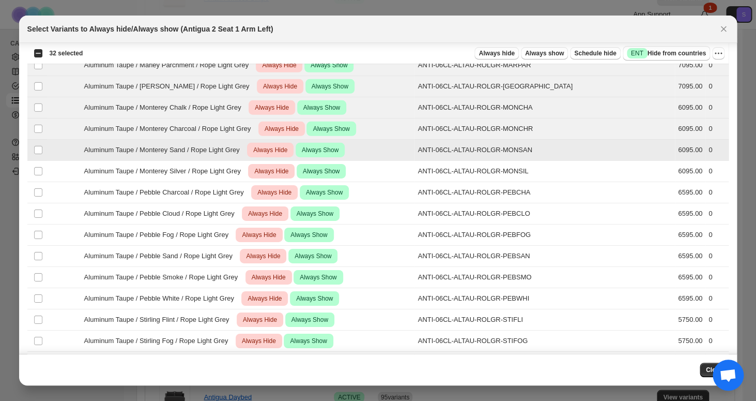
click at [246, 156] on div "Aluminum Taupe / Monterey Sand / Rope Light Grey Critical Always Hide Success A…" at bounding box center [231, 150] width 362 height 14
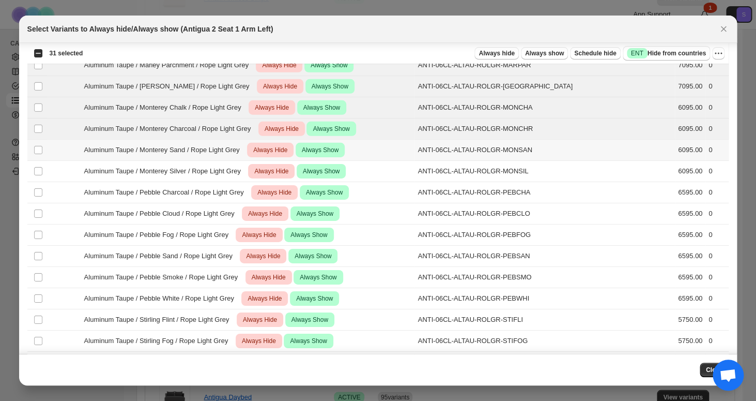
click at [246, 156] on div "Aluminum Taupe / Monterey Sand / Rope Light Grey Critical Always Hide Success A…" at bounding box center [231, 150] width 362 height 14
click at [245, 176] on div "Aluminum Taupe / Monterey Silver / Rope Light Grey Critical Always Hide Success…" at bounding box center [231, 171] width 362 height 14
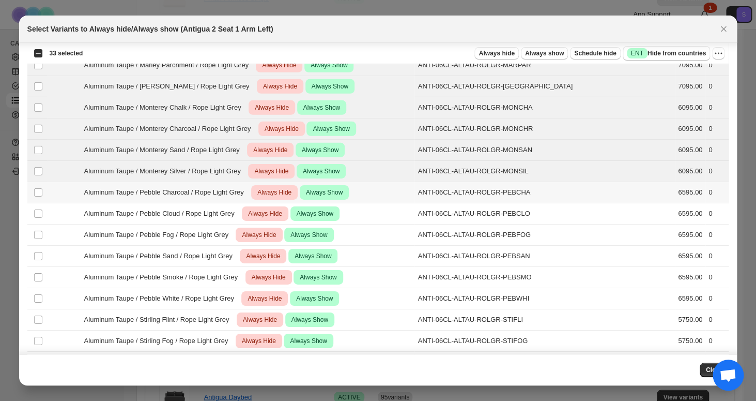
click at [245, 193] on span "Aluminum Taupe / Pebble Charcoal / Rope Light Grey" at bounding box center [166, 192] width 165 height 10
click at [240, 212] on span "Aluminum Taupe / Pebble Cloud / Rope Light Grey" at bounding box center [162, 213] width 156 height 10
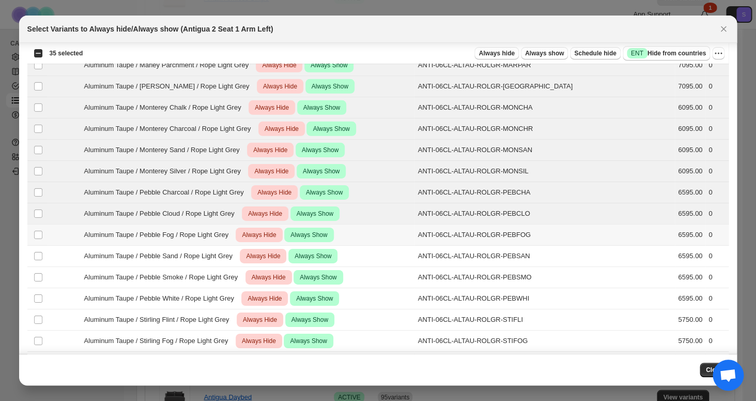
click at [241, 236] on div "Critical Always Hide Success Always Show" at bounding box center [284, 234] width 100 height 14
click at [238, 254] on span "Aluminum Taupe / Pebble Sand / Rope Light Grey" at bounding box center [161, 256] width 154 height 10
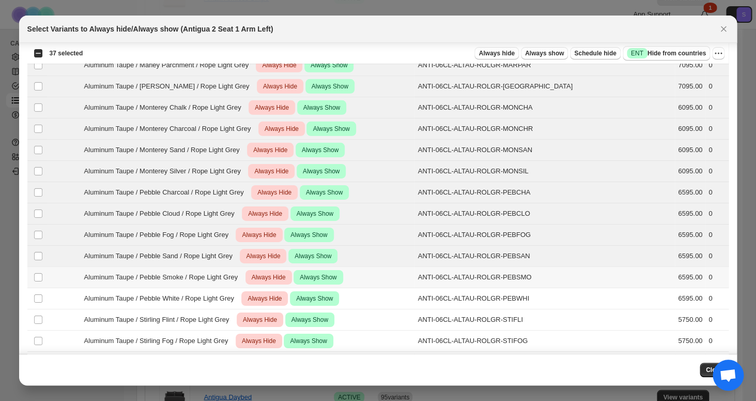
click at [239, 270] on td "Aluminum Taupe / Pebble Smoke / Rope Light Grey Critical Always Hide Success Al…" at bounding box center [231, 277] width 368 height 21
click at [237, 301] on span "Aluminum Taupe / Pebble White / Rope Light Grey" at bounding box center [162, 298] width 156 height 10
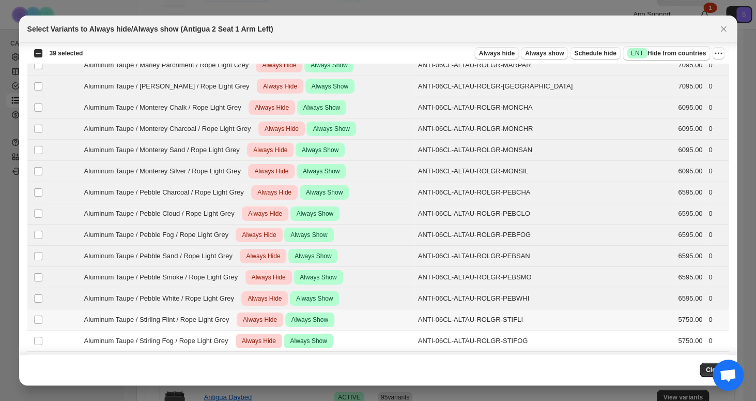
click at [236, 326] on div "Aluminum Taupe / [PERSON_NAME] / Rope Light Grey Critical Always Hide Success A…" at bounding box center [231, 319] width 362 height 14
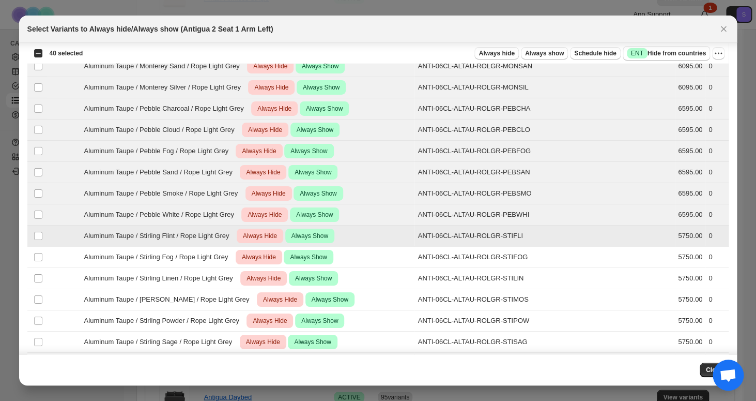
scroll to position [1347, 0]
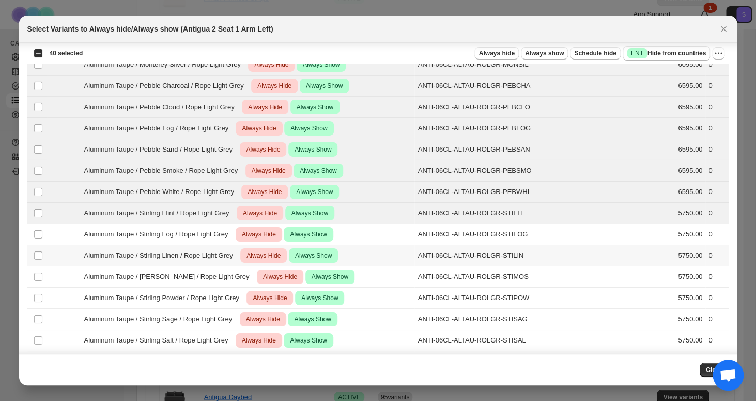
click at [213, 252] on span "Aluminum Taupe / Stirling Linen / Rope Light Grey" at bounding box center [161, 255] width 155 height 10
click at [213, 238] on span "Aluminum Taupe / Stirling Fog / Rope Light Grey" at bounding box center [159, 234] width 150 height 10
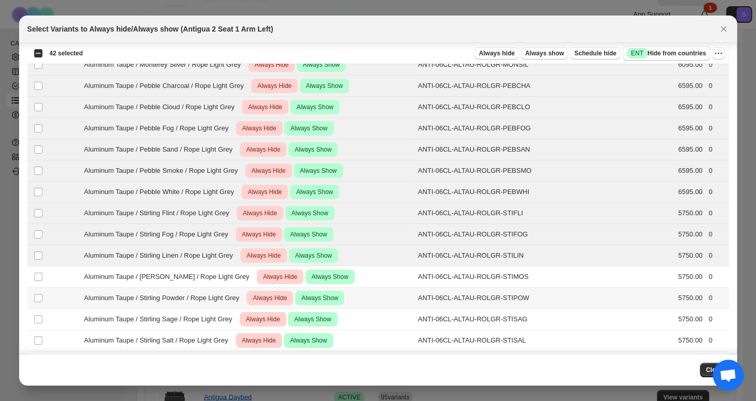
click at [218, 290] on td "Aluminum Taupe / Stirling Powder / Rope Light Grey Critical Always Hide Success…" at bounding box center [231, 297] width 368 height 21
click at [215, 271] on div "Aluminum Taupe / [PERSON_NAME] / Rope Light Grey Critical Always Hide Success A…" at bounding box center [231, 276] width 362 height 14
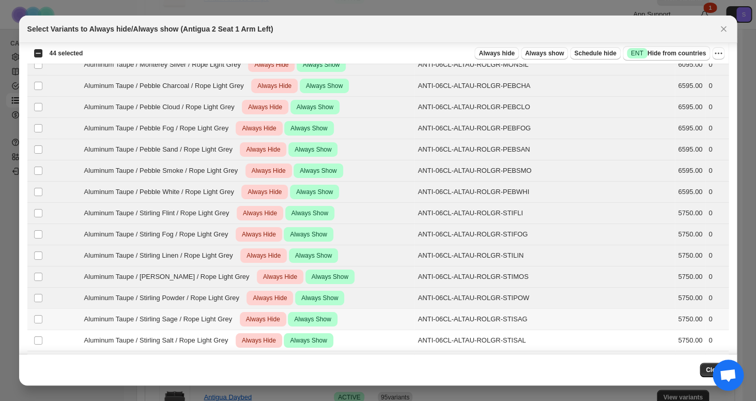
click at [227, 325] on div "Aluminum Taupe / [PERSON_NAME] / Rope Light Grey Critical Always Hide Success A…" at bounding box center [231, 319] width 362 height 14
click at [227, 343] on span "Aluminum Taupe / Stirling Salt / Rope Light Grey" at bounding box center [159, 340] width 150 height 10
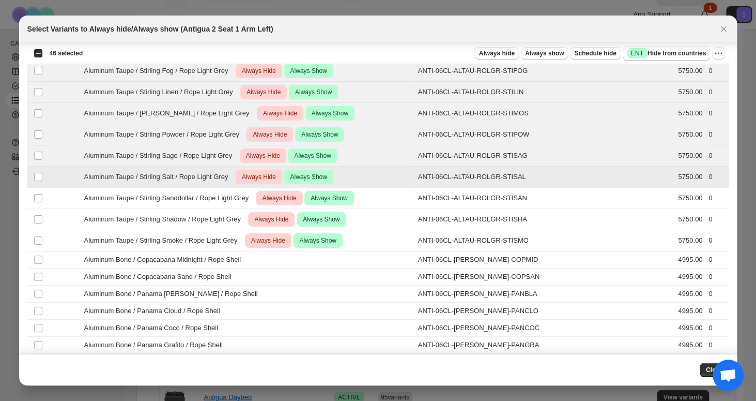
scroll to position [1613, 0]
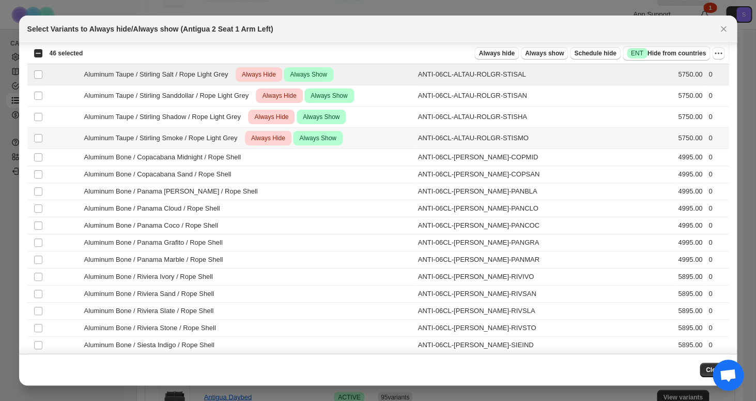
drag, startPoint x: 207, startPoint y: 139, endPoint x: 206, endPoint y: 128, distance: 10.9
click at [207, 139] on span "Aluminum Taupe / Stirling Smoke / Rope Light Grey" at bounding box center [163, 138] width 159 height 10
click at [206, 120] on span "Aluminum Taupe / Stirling Shadow / Rope Light Grey" at bounding box center [165, 117] width 162 height 10
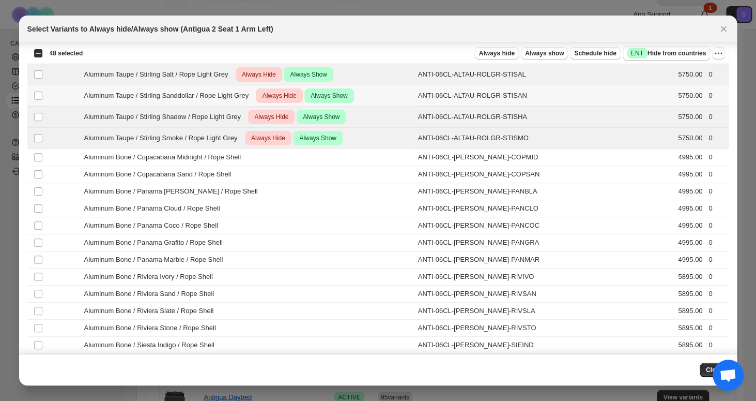
click at [206, 103] on div "Aluminum Taupe / Stirling Sanddollar / Rope Light Grey Critical Always Hide Suc…" at bounding box center [231, 95] width 362 height 14
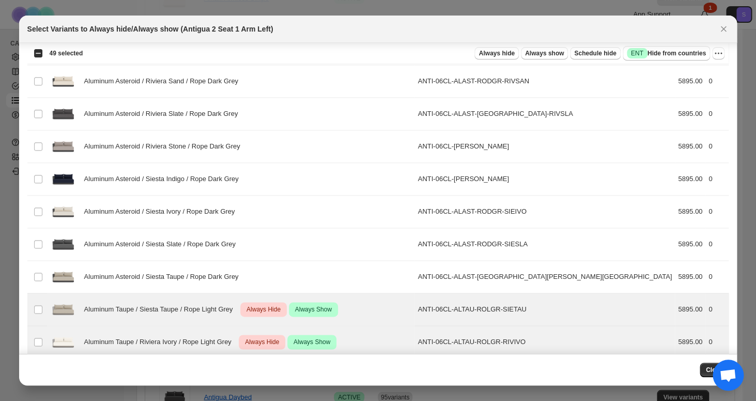
scroll to position [373, 0]
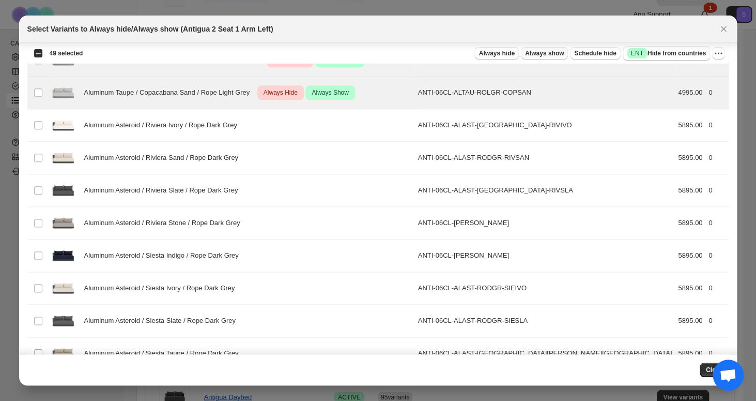
click at [534, 55] on span "Always show" at bounding box center [544, 53] width 39 height 8
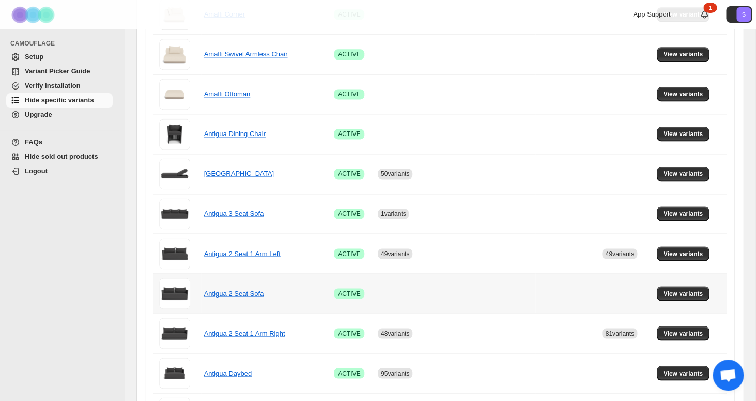
scroll to position [505, 0]
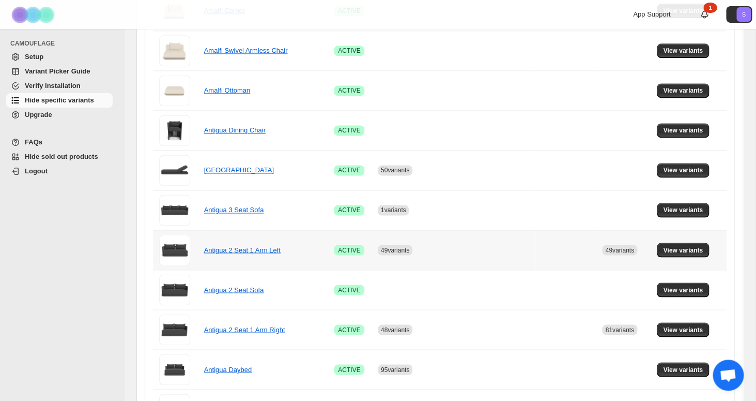
click at [477, 253] on td at bounding box center [481, 249] width 110 height 40
click at [277, 252] on link "Antigua 2 Seat 1 Arm Left" at bounding box center [242, 250] width 76 height 8
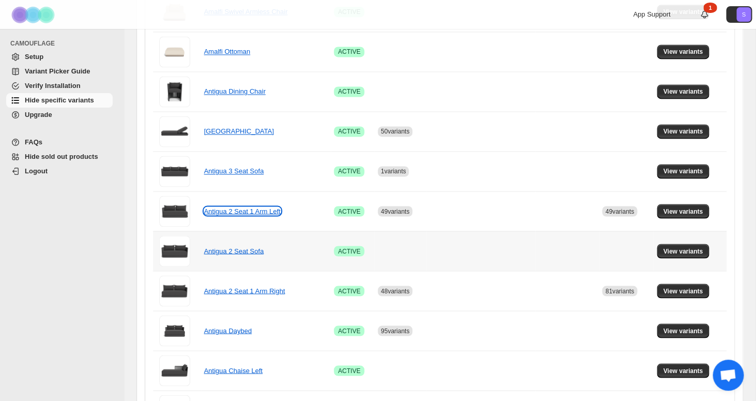
scroll to position [546, 0]
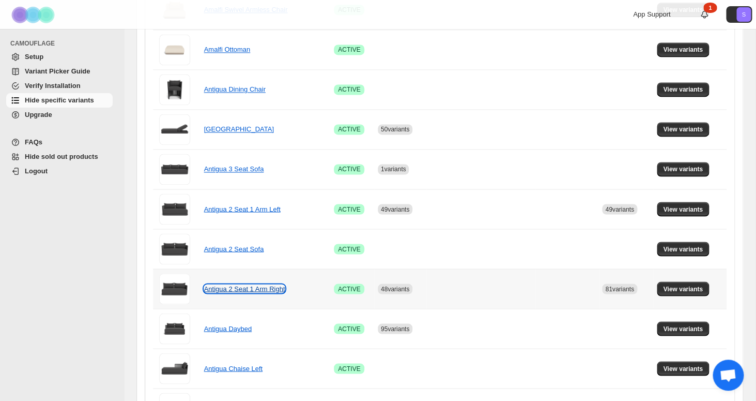
click at [224, 290] on link "Antigua 2 Seat 1 Arm Right" at bounding box center [244, 288] width 81 height 8
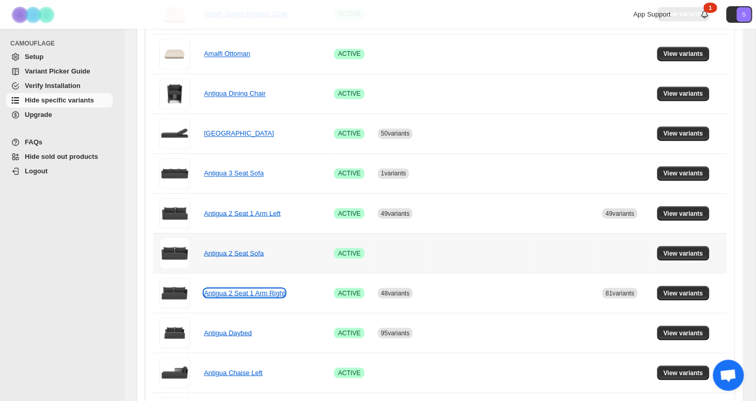
scroll to position [530, 0]
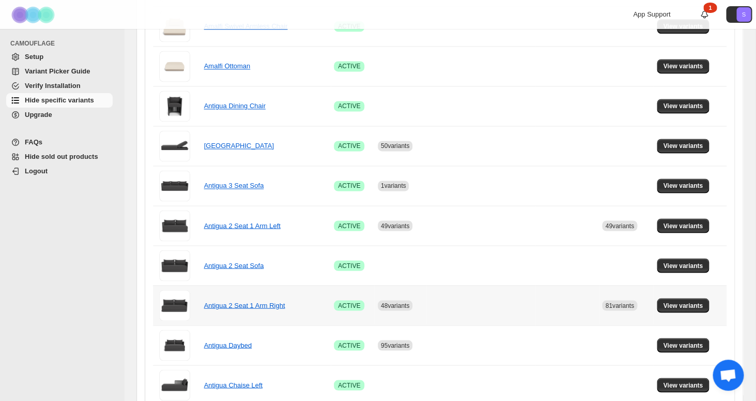
click at [391, 308] on span "48 variants" at bounding box center [395, 304] width 28 height 7
click at [673, 306] on span "View variants" at bounding box center [683, 305] width 40 height 8
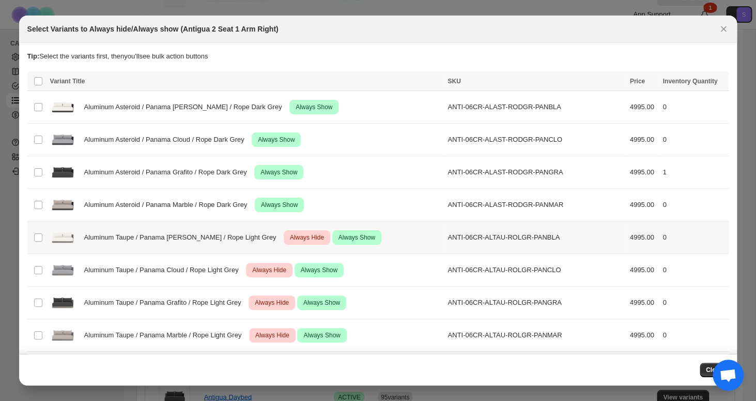
scroll to position [0, 0]
click at [288, 236] on span "Always Hide" at bounding box center [307, 237] width 38 height 12
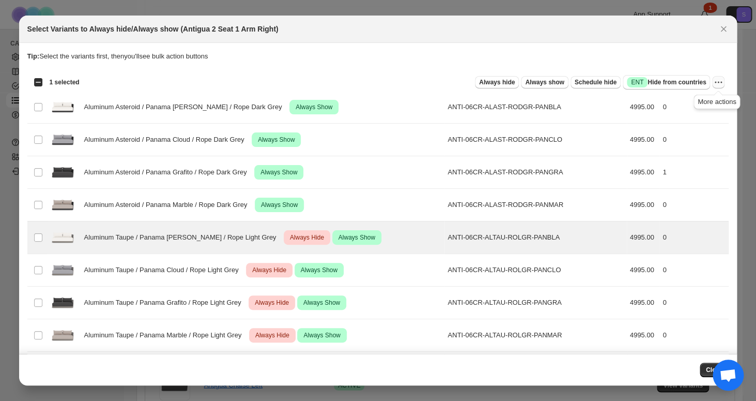
click at [715, 83] on icon "More actions" at bounding box center [716, 83] width 2 height 2
click at [690, 102] on span "Undo always hide" at bounding box center [669, 103] width 53 height 8
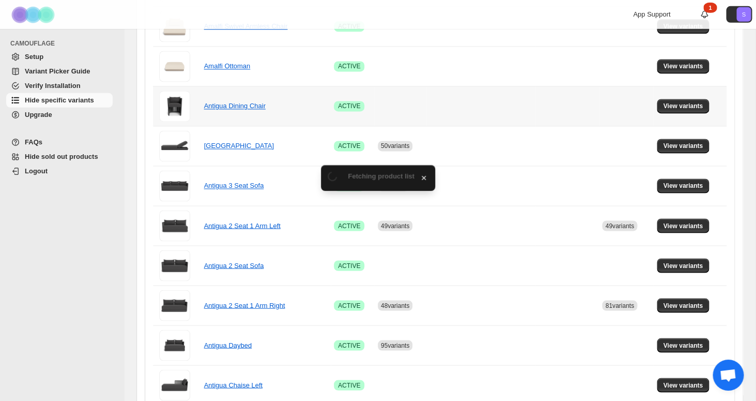
scroll to position [530, 0]
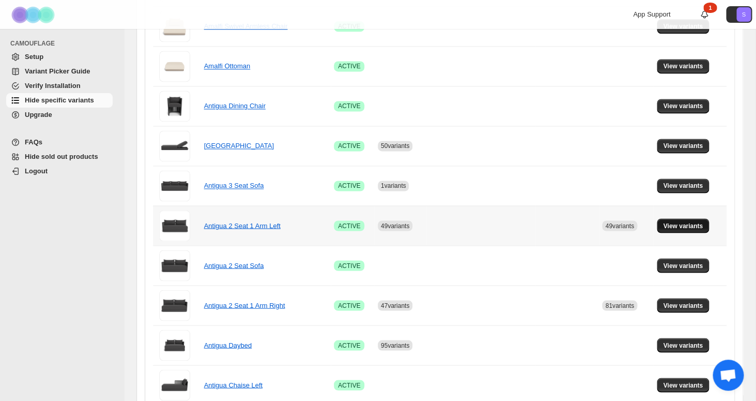
click at [687, 226] on span "View variants" at bounding box center [683, 225] width 40 height 8
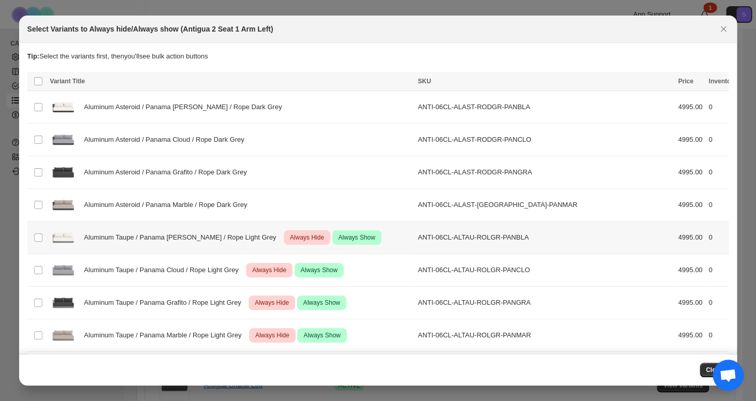
click at [189, 233] on span "Aluminum Taupe / Panama [PERSON_NAME] / Rope Light Grey" at bounding box center [183, 237] width 198 height 10
click at [718, 81] on icon "More actions" at bounding box center [718, 82] width 10 height 10
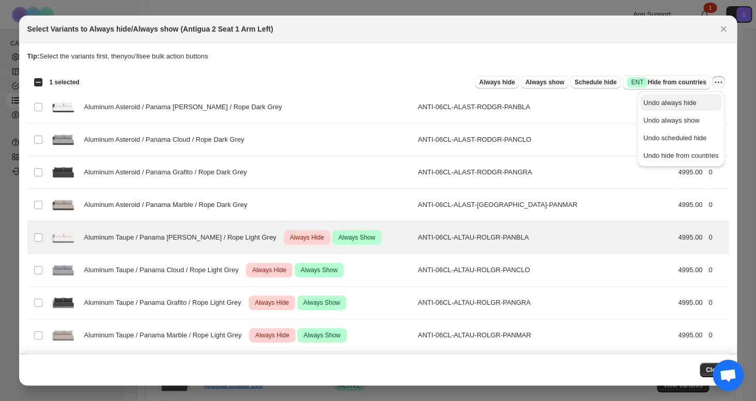
click at [668, 103] on span "Undo always hide" at bounding box center [669, 103] width 53 height 8
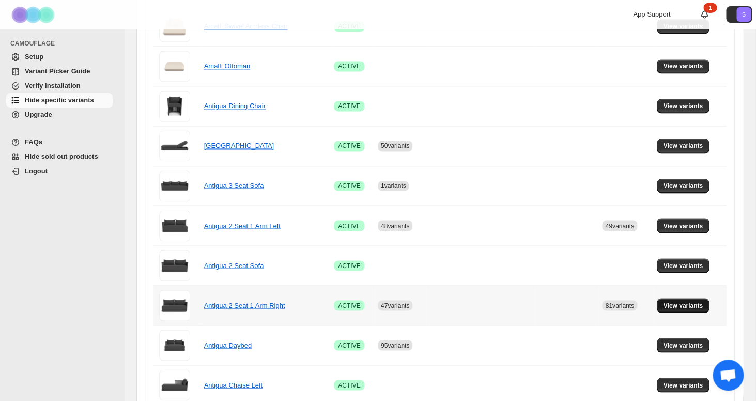
click at [671, 307] on span "View variants" at bounding box center [683, 305] width 40 height 8
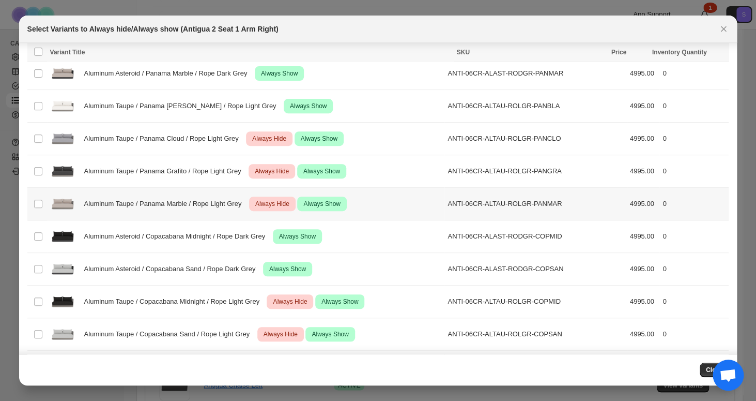
scroll to position [172, 0]
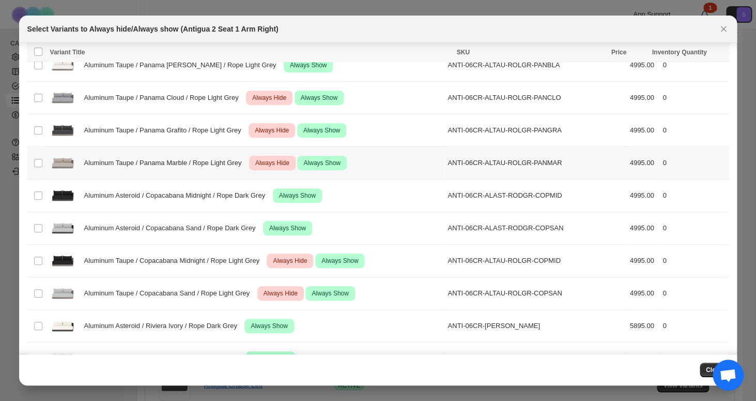
click at [84, 158] on div "Aluminum Taupe / Panama Marble / Rope Light Grey Critical Always Hide Success A…" at bounding box center [246, 163] width 392 height 26
click at [82, 133] on div "Aluminum Taupe / Panama Grafito / Rope Light Grey Critical Always Hide Success …" at bounding box center [246, 130] width 392 height 26
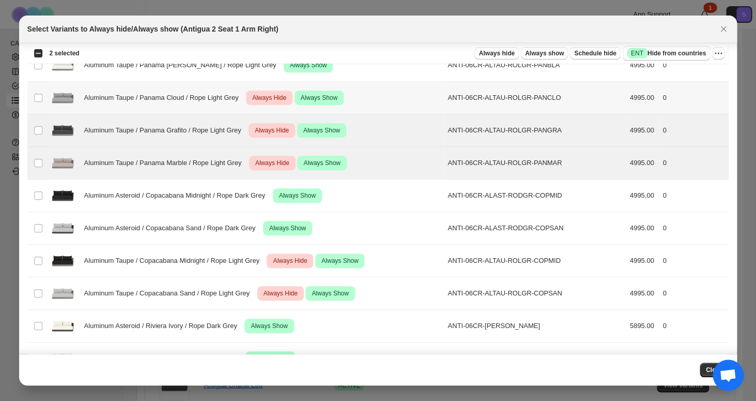
click at [88, 98] on span "Aluminum Taupe / Panama Cloud / Rope Light Grey" at bounding box center [164, 98] width 160 height 10
click at [125, 262] on span "Aluminum Taupe / Copacabana Midnight / Rope Light Grey" at bounding box center [174, 260] width 181 height 10
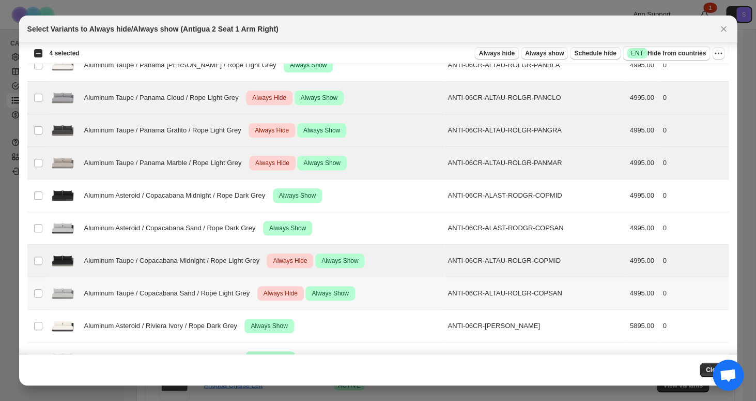
click at [139, 299] on div "Aluminum Taupe / Copacabana Sand / Rope Light Grey Critical Always Hide Success…" at bounding box center [246, 293] width 392 height 26
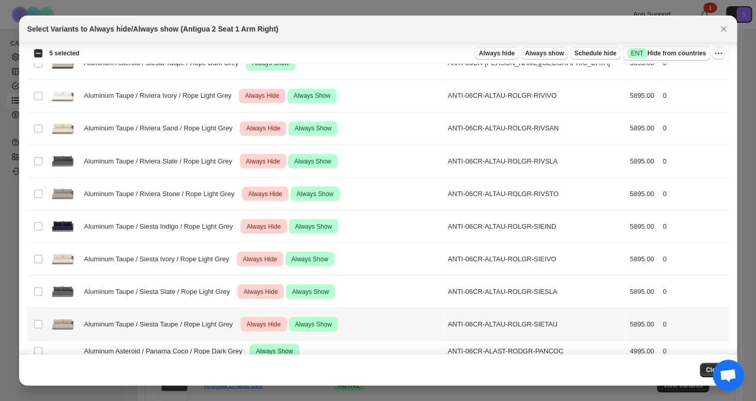
scroll to position [630, 0]
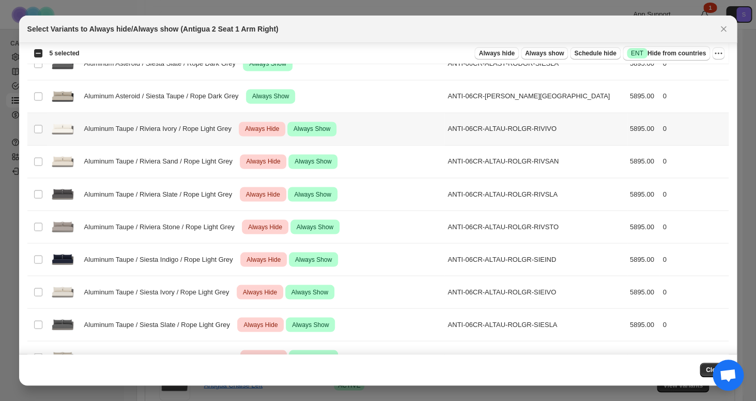
click at [168, 131] on span "Aluminum Taupe / Riviera Ivory / Rope Light Grey" at bounding box center [160, 129] width 153 height 10
click at [168, 166] on div "Aluminum Taupe / Riviera Sand / Rope Light Grey Critical Always Hide Success Al…" at bounding box center [246, 161] width 392 height 26
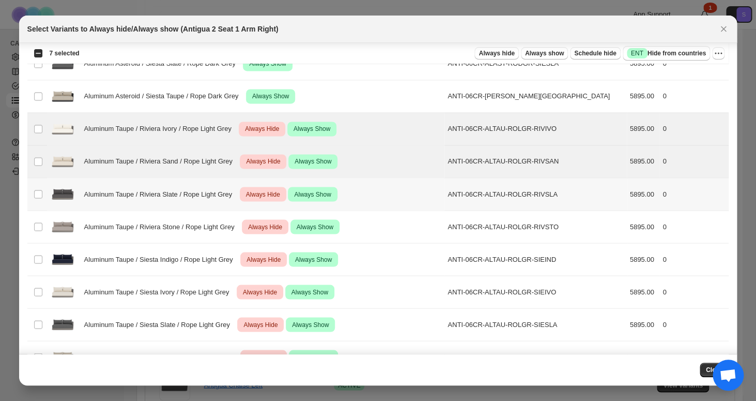
click at [174, 192] on span "Aluminum Taupe / Riviera Slate / Rope Light Grey" at bounding box center [161, 194] width 154 height 10
click at [180, 229] on span "Aluminum Taupe / Riviera Stone / Rope Light Grey" at bounding box center [162, 226] width 156 height 10
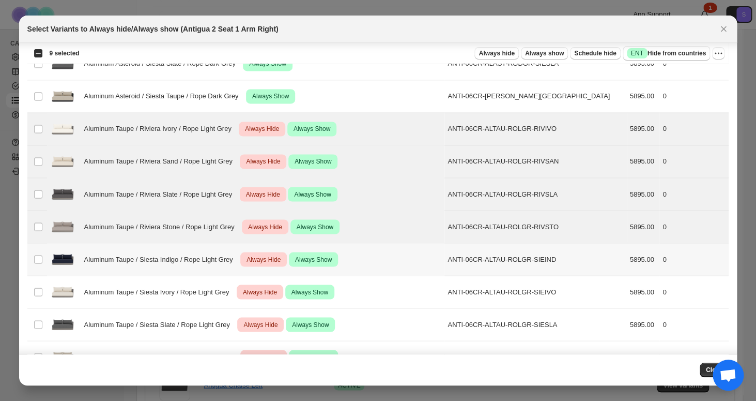
click at [193, 278] on td "Aluminum Taupe / Siesta Ivory / Rope Light Grey Critical Always Hide Success Al…" at bounding box center [246, 291] width 398 height 33
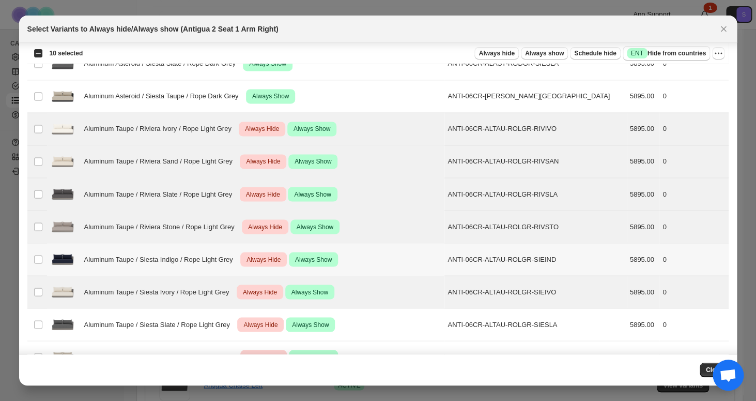
click at [193, 258] on span "Aluminum Taupe / Siesta Indigo / Rope Light Grey" at bounding box center [161, 259] width 155 height 10
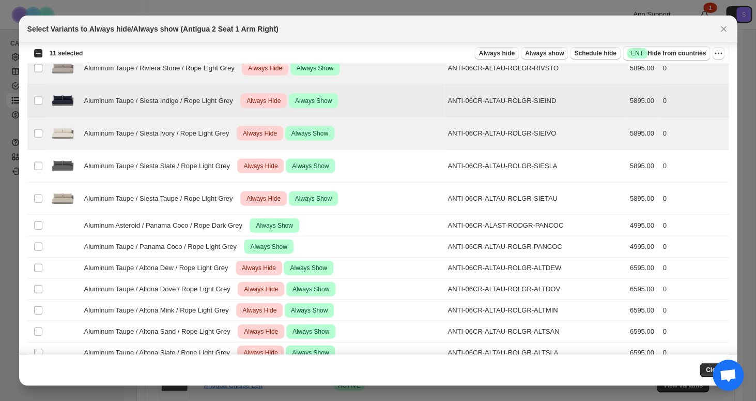
scroll to position [850, 0]
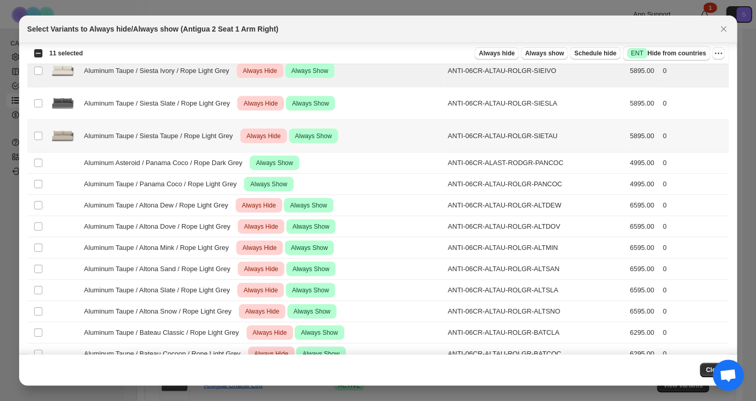
click at [204, 141] on span "Aluminum Taupe / Siesta Taupe / Rope Light Grey" at bounding box center [161, 136] width 155 height 10
click at [207, 104] on span "Aluminum Taupe / Siesta Slate / Rope Light Grey" at bounding box center [159, 103] width 151 height 10
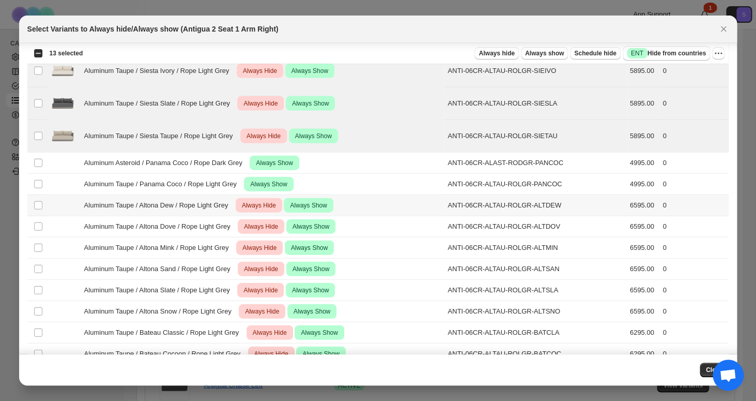
click at [220, 203] on span "Aluminum Taupe / Altona Dew / Rope Light Grey" at bounding box center [159, 205] width 150 height 10
click at [221, 232] on span "Aluminum Taupe / Altona Dove / Rope Light Grey" at bounding box center [160, 226] width 152 height 10
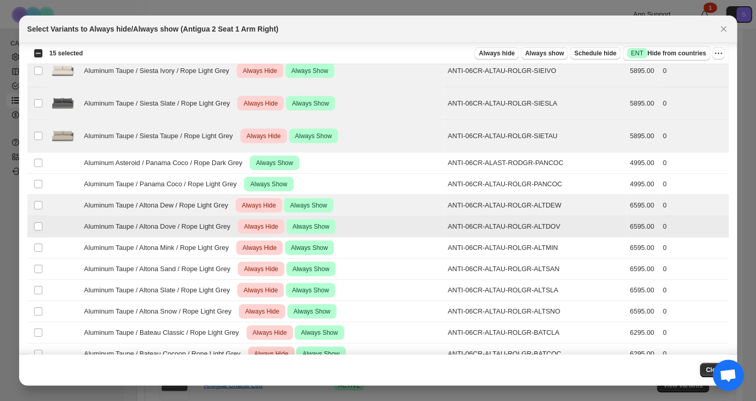
click at [222, 247] on span "Aluminum Taupe / Altona Mink / Rope Light Grey" at bounding box center [159, 247] width 150 height 10
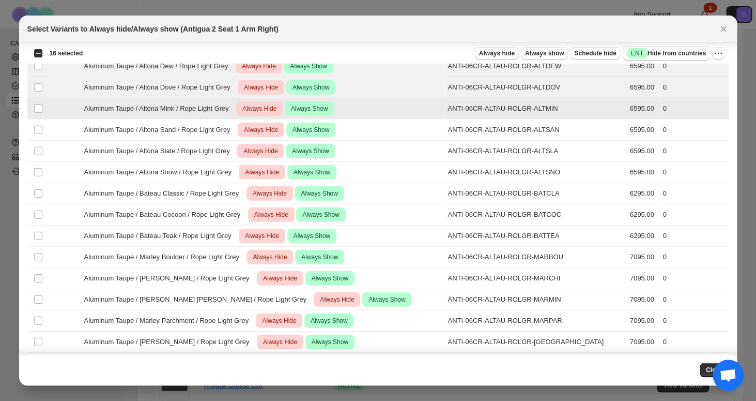
scroll to position [1053, 0]
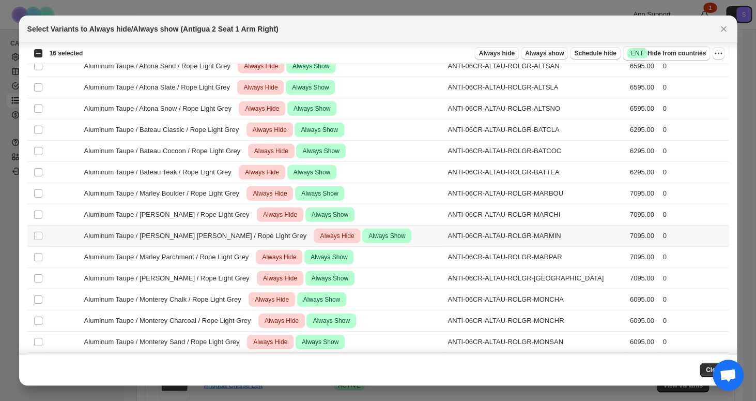
click at [222, 246] on td "Aluminum Taupe / [PERSON_NAME] [PERSON_NAME] / Rope Light Grey Critical Always …" at bounding box center [246, 235] width 398 height 21
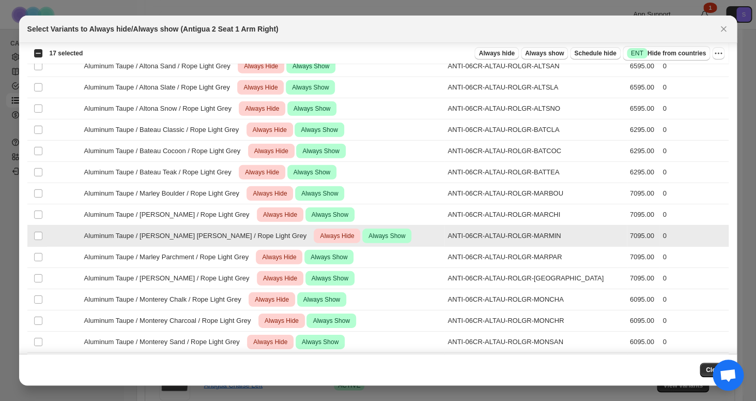
click at [222, 217] on span "Aluminum Taupe / [PERSON_NAME] / Rope Light Grey" at bounding box center [169, 214] width 171 height 10
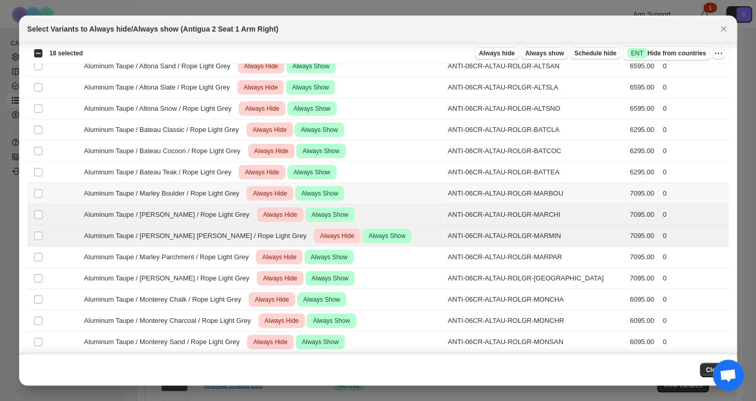
click at [224, 197] on span "Aluminum Taupe / Marley Boulder / Rope Light Grey" at bounding box center [164, 193] width 161 height 10
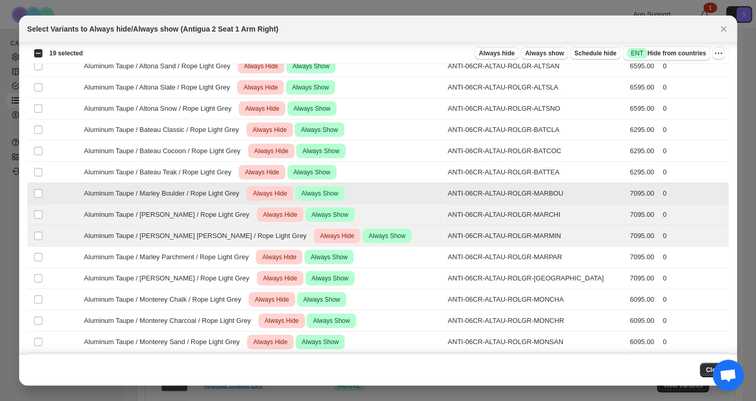
click at [224, 168] on span "Aluminum Taupe / Bateau Teak / Rope Light Grey" at bounding box center [160, 172] width 153 height 10
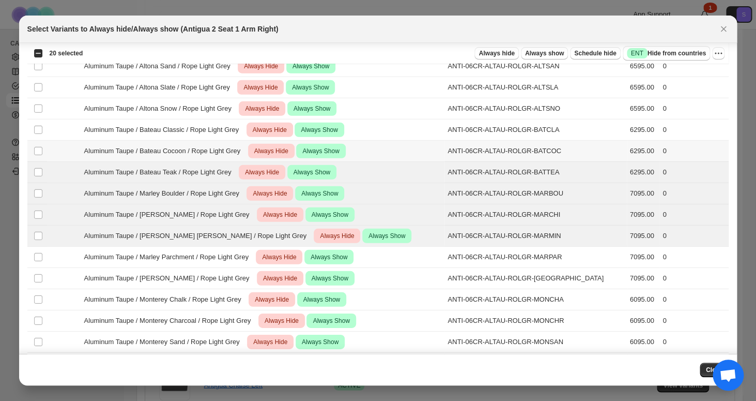
click at [225, 148] on span "Aluminum Taupe / Bateau Cocoon / Rope Light Grey" at bounding box center [165, 151] width 162 height 10
click at [227, 122] on td "Aluminum Taupe / Bateau Classic / Rope Light Grey Critical Always Hide Success …" at bounding box center [246, 129] width 398 height 21
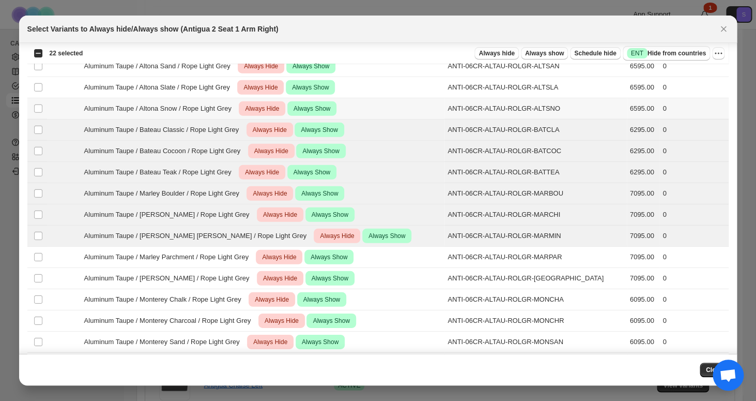
click at [227, 104] on span "Aluminum Taupe / Altona Snow / Rope Light Grey" at bounding box center [160, 108] width 153 height 10
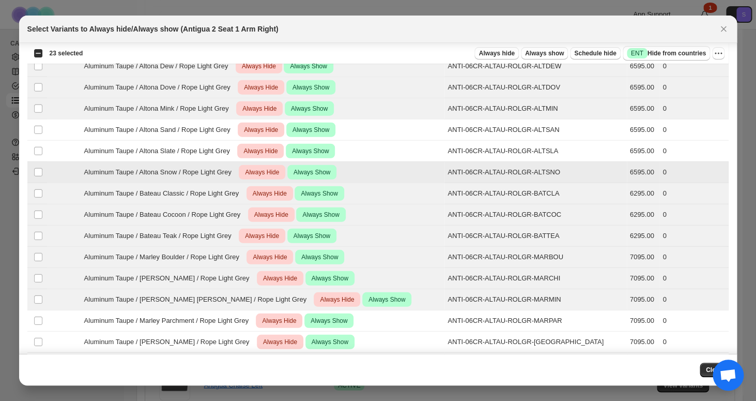
scroll to position [987, 0]
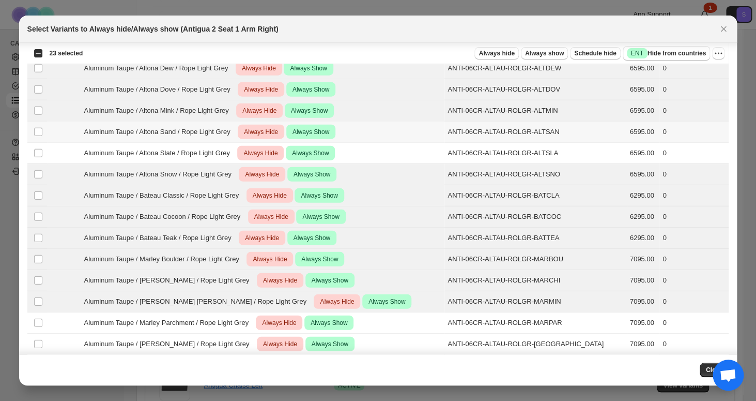
click at [230, 127] on span "Aluminum Taupe / Altona Sand / Rope Light Grey" at bounding box center [160, 132] width 152 height 10
click at [231, 154] on span "Aluminum Taupe / Altona Slate / Rope Light Grey" at bounding box center [159, 153] width 151 height 10
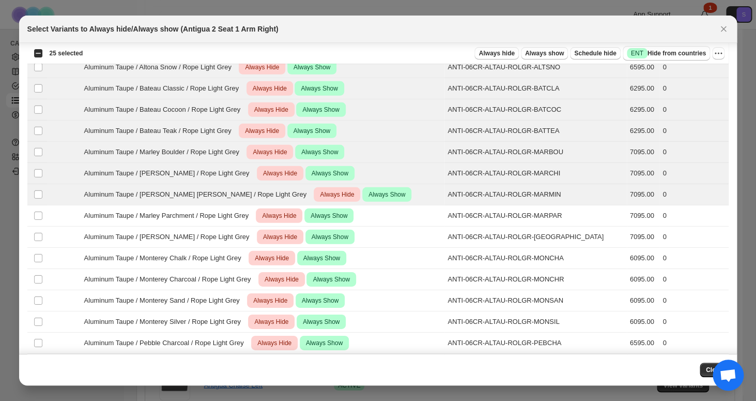
scroll to position [1133, 0]
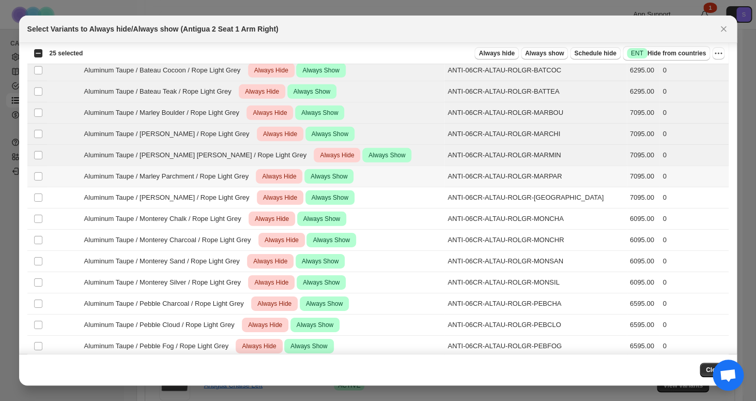
click at [232, 178] on span "Aluminum Taupe / Marley Parchment / Rope Light Grey" at bounding box center [169, 176] width 170 height 10
click at [234, 204] on div "Aluminum Taupe / [PERSON_NAME] / Rope Light Grey Critical Always Hide Success A…" at bounding box center [246, 197] width 392 height 14
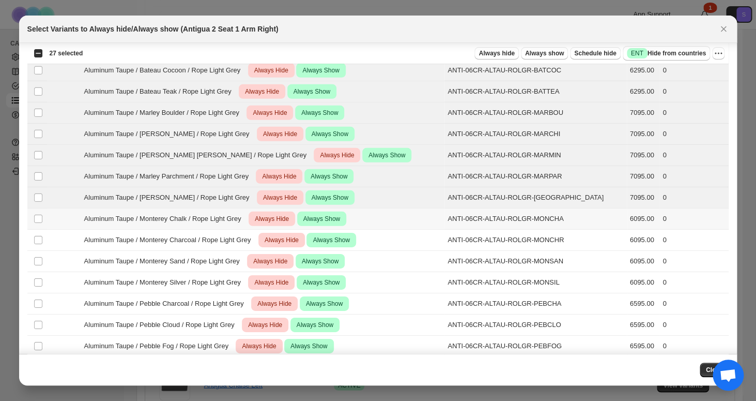
click at [236, 221] on span "Aluminum Taupe / Monterey Chalk / Rope Light Grey" at bounding box center [165, 218] width 163 height 10
click at [236, 245] on div "Aluminum Taupe / Monterey Charcoal / Rope Light Grey Critical Always Hide Succe…" at bounding box center [246, 240] width 392 height 14
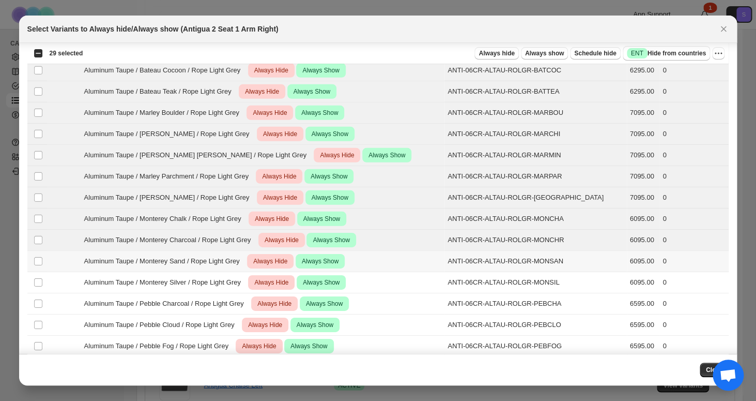
click at [237, 265] on span "Aluminum Taupe / Monterey Sand / Rope Light Grey" at bounding box center [164, 261] width 161 height 10
click at [236, 289] on div "Aluminum Taupe / Monterey Silver / Rope Light Grey Critical Always Hide Success…" at bounding box center [246, 282] width 392 height 14
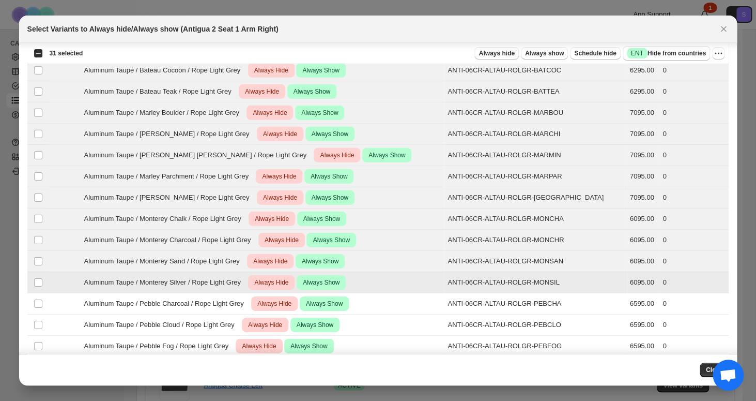
click at [236, 310] on div "Aluminum Taupe / Pebble Charcoal / Rope Light Grey Critical Always Hide Success…" at bounding box center [246, 303] width 392 height 14
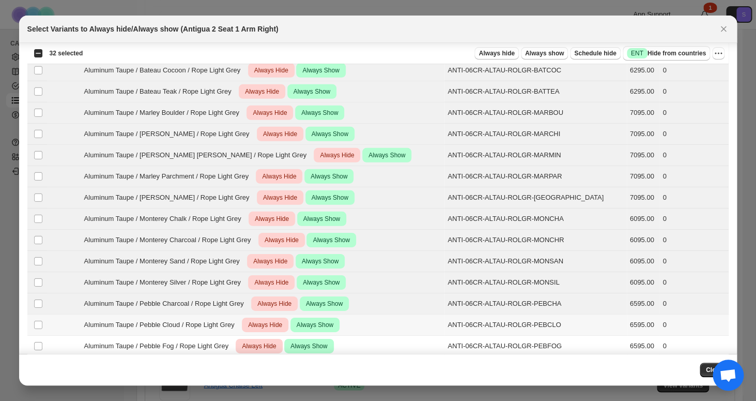
click at [236, 328] on span "Aluminum Taupe / Pebble Cloud / Rope Light Grey" at bounding box center [162, 324] width 156 height 10
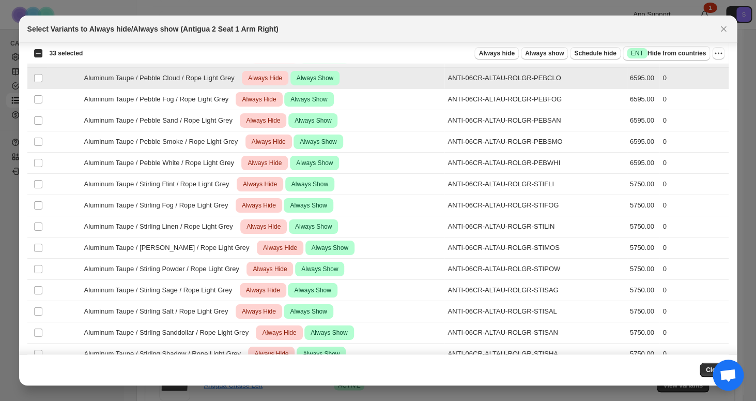
scroll to position [1402, 0]
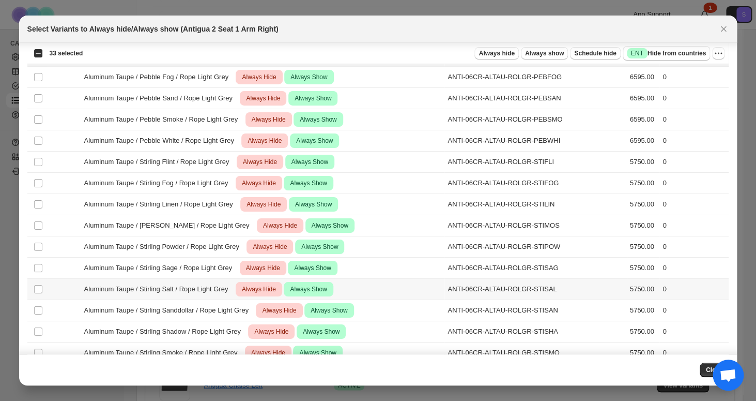
click at [228, 288] on span "Aluminum Taupe / Stirling Salt / Rope Light Grey" at bounding box center [159, 289] width 150 height 10
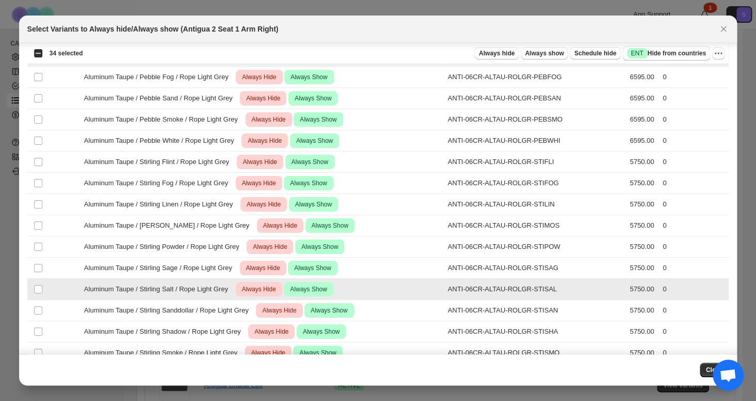
click at [228, 277] on td "Aluminum Taupe / [PERSON_NAME] / Rope Light Grey Critical Always Hide Success A…" at bounding box center [246, 267] width 398 height 21
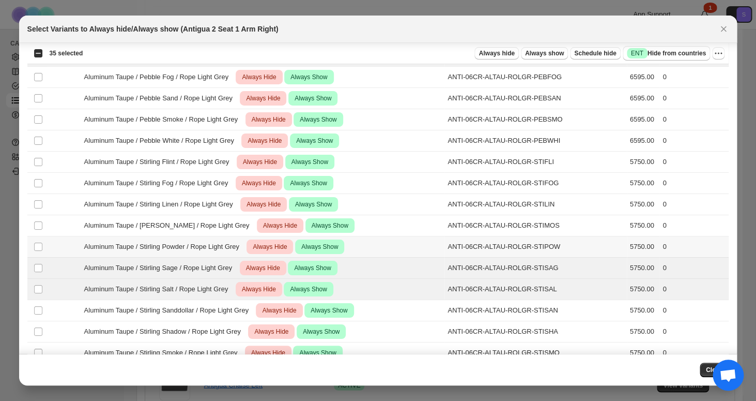
click at [228, 253] on div "Aluminum Taupe / Stirling Powder / Rope Light Grey Critical Always Hide Success…" at bounding box center [246, 246] width 392 height 14
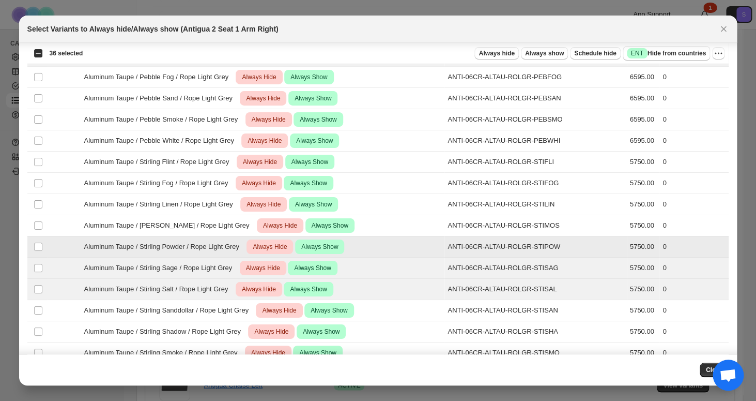
click at [228, 225] on span "Aluminum Taupe / [PERSON_NAME] / Rope Light Grey" at bounding box center [169, 225] width 171 height 10
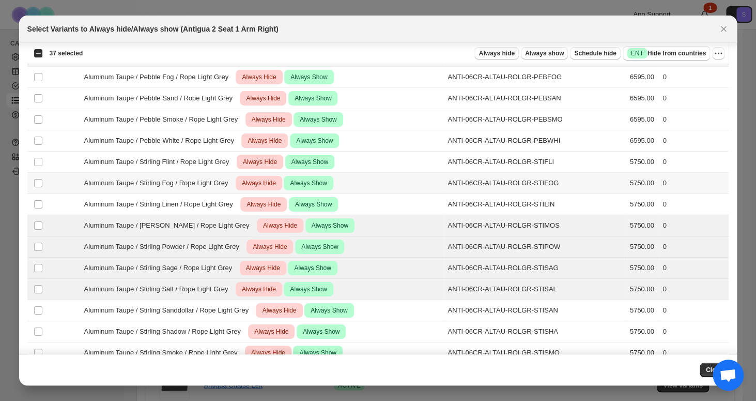
click at [226, 191] on td "Aluminum Taupe / Stirling Fog / Rope Light Grey Critical Always Hide Success Al…" at bounding box center [246, 183] width 398 height 21
click at [227, 198] on div "Aluminum Taupe / Stirling Linen / Rope Light Grey Critical Always Hide Success …" at bounding box center [246, 204] width 392 height 14
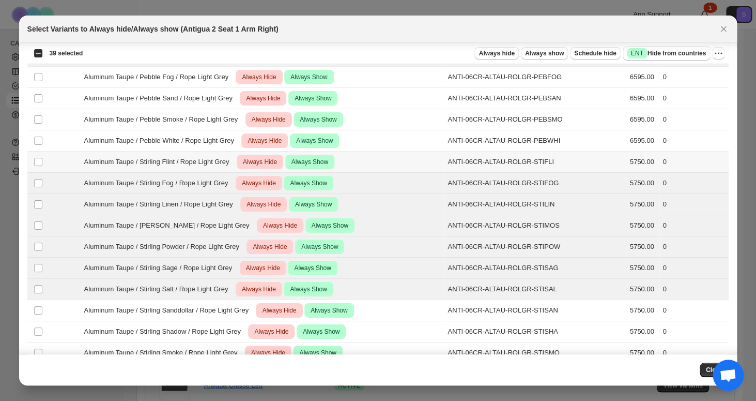
click at [225, 160] on span "Aluminum Taupe / Stirling Flint / Rope Light Grey" at bounding box center [159, 162] width 151 height 10
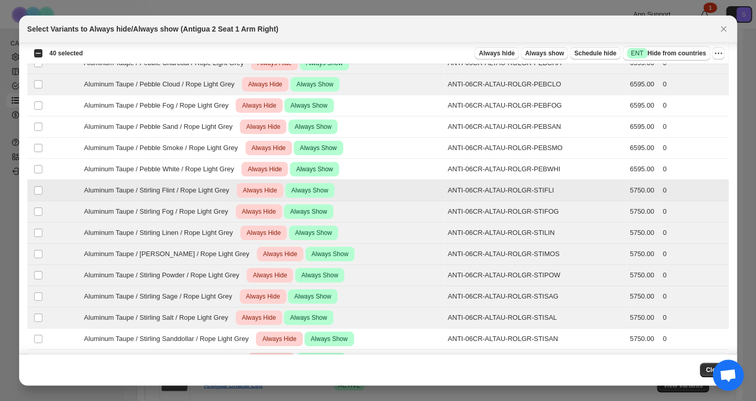
scroll to position [1356, 0]
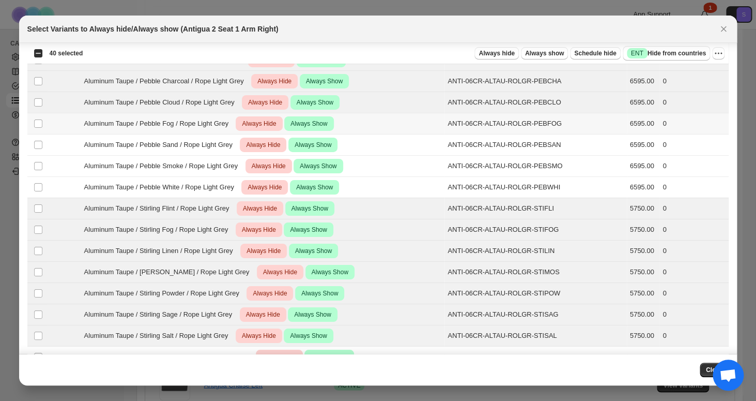
click at [223, 126] on span "Aluminum Taupe / Pebble Fog / Rope Light Grey" at bounding box center [159, 123] width 150 height 10
click at [224, 145] on span "Aluminum Taupe / Pebble Sand / Rope Light Grey" at bounding box center [161, 145] width 154 height 10
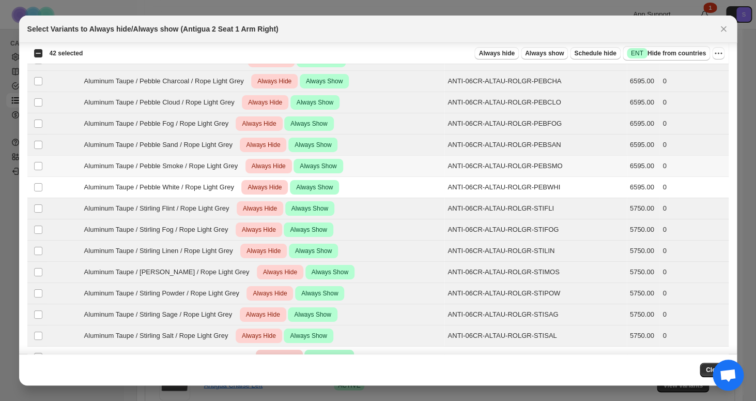
click at [224, 165] on span "Aluminum Taupe / Pebble Smoke / Rope Light Grey" at bounding box center [163, 166] width 159 height 10
click at [222, 186] on span "Aluminum Taupe / Pebble White / Rope Light Grey" at bounding box center [162, 187] width 156 height 10
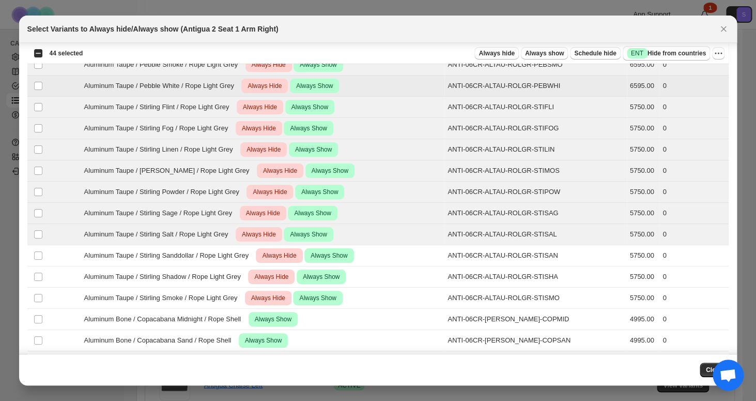
scroll to position [1545, 0]
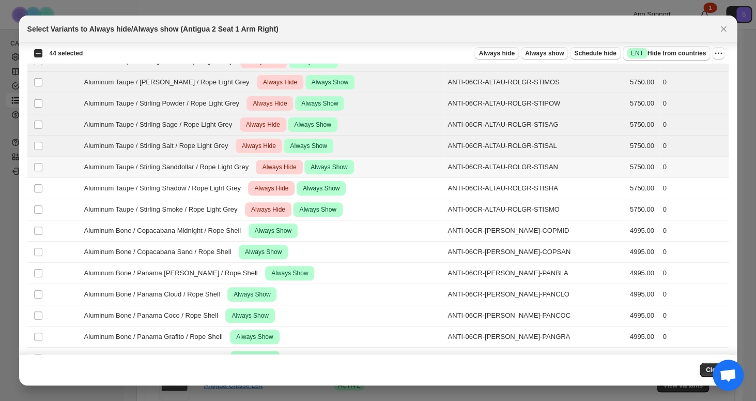
click at [223, 173] on div "Aluminum Taupe / Stirling Sanddollar / Rope Light Grey Critical Always Hide Suc…" at bounding box center [246, 167] width 392 height 14
click at [224, 189] on span "Aluminum Taupe / Stirling Shadow / Rope Light Grey" at bounding box center [165, 188] width 162 height 10
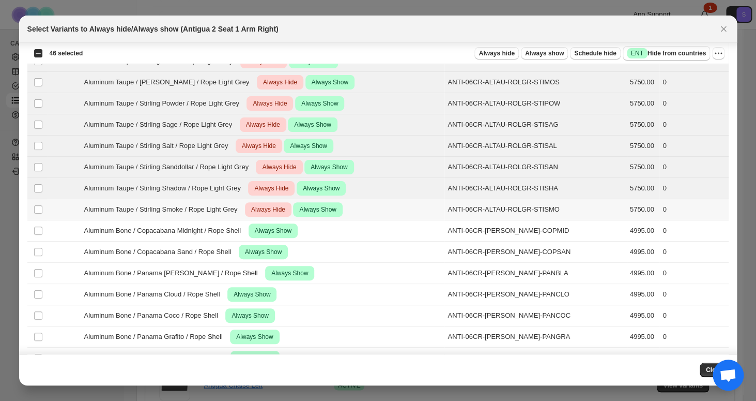
click at [224, 205] on span "Aluminum Taupe / Stirling Smoke / Rope Light Grey" at bounding box center [163, 209] width 159 height 10
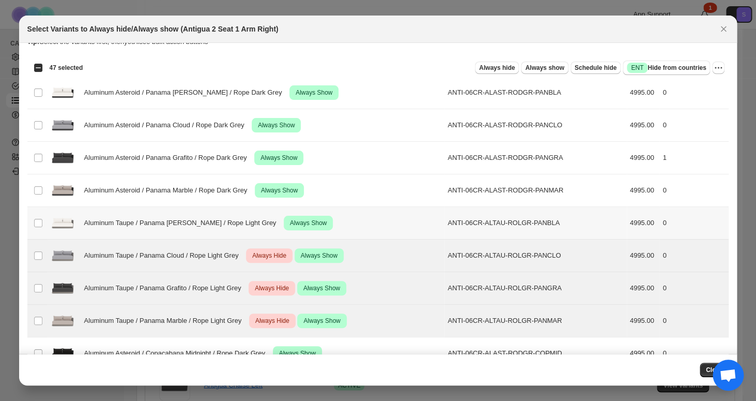
scroll to position [0, 0]
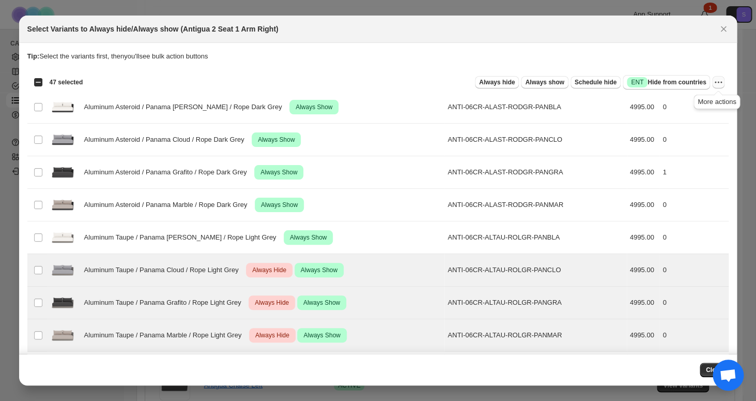
click at [718, 83] on icon "More actions" at bounding box center [719, 83] width 2 height 2
click at [676, 105] on span "Undo always hide" at bounding box center [669, 103] width 53 height 8
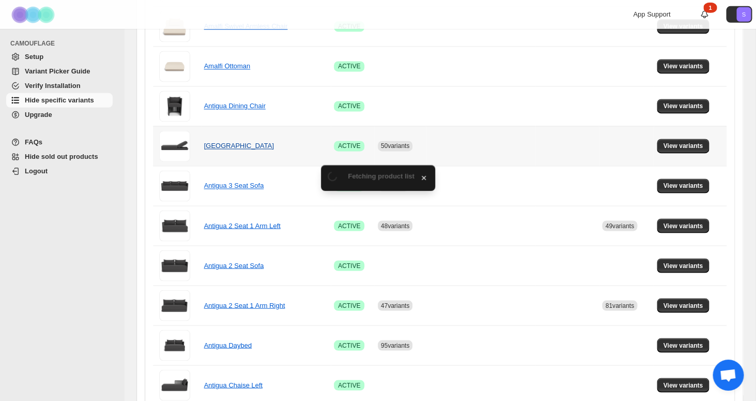
scroll to position [530, 0]
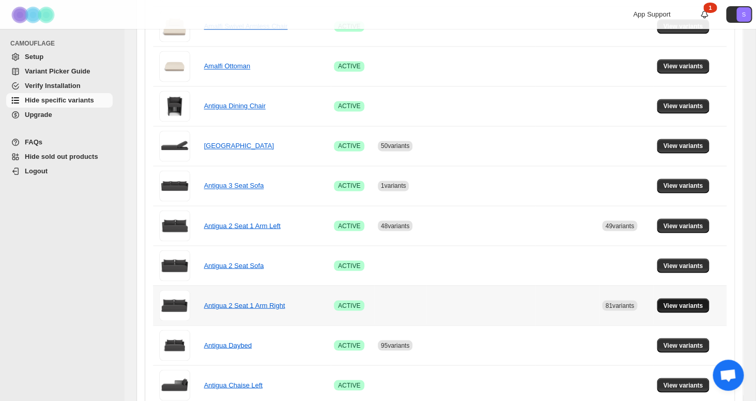
click at [677, 302] on span "View variants" at bounding box center [683, 305] width 40 height 8
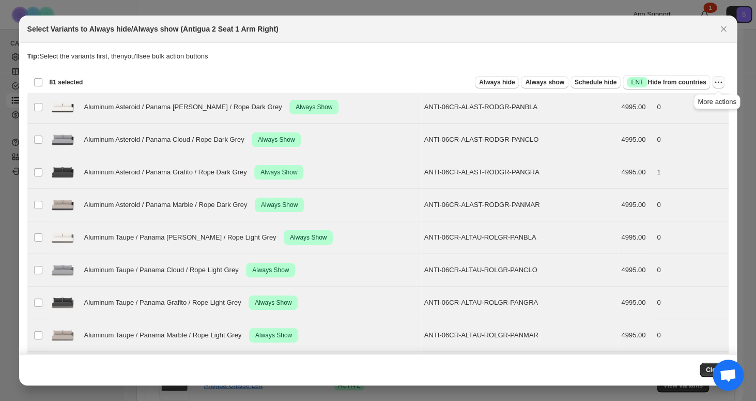
click at [724, 84] on button "More actions" at bounding box center [718, 82] width 12 height 12
click at [671, 118] on span "Undo always show" at bounding box center [671, 120] width 56 height 8
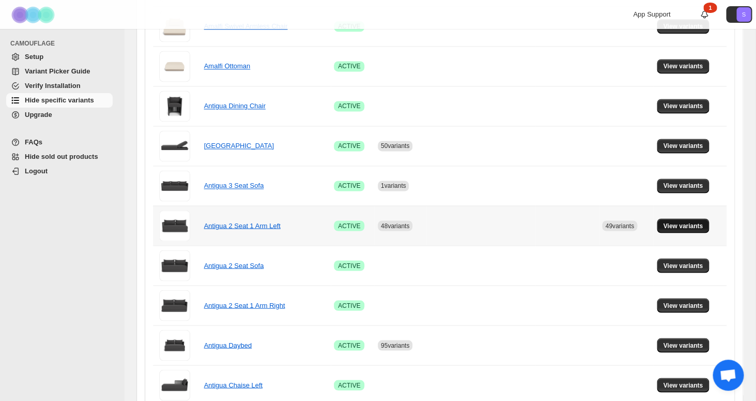
click at [699, 228] on span "View variants" at bounding box center [683, 225] width 40 height 8
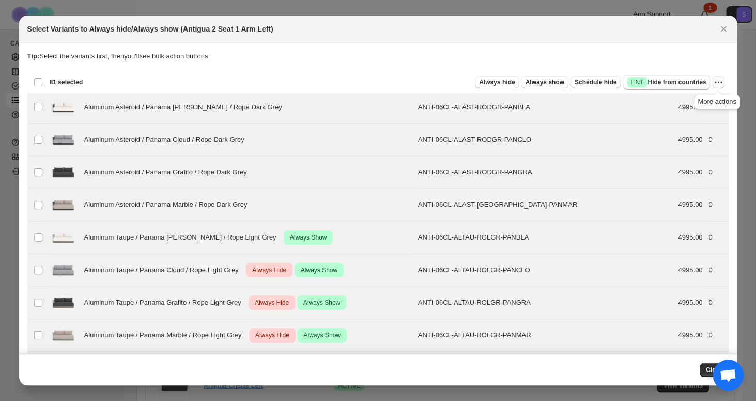
click at [718, 82] on icon "More actions" at bounding box center [718, 82] width 10 height 10
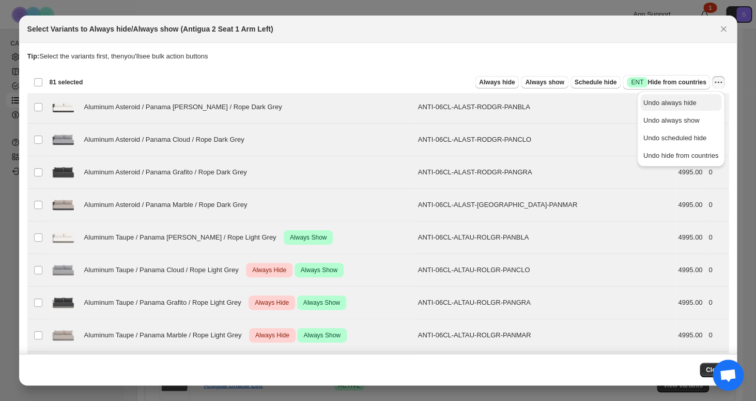
click at [677, 105] on span "Undo always hide" at bounding box center [669, 103] width 53 height 8
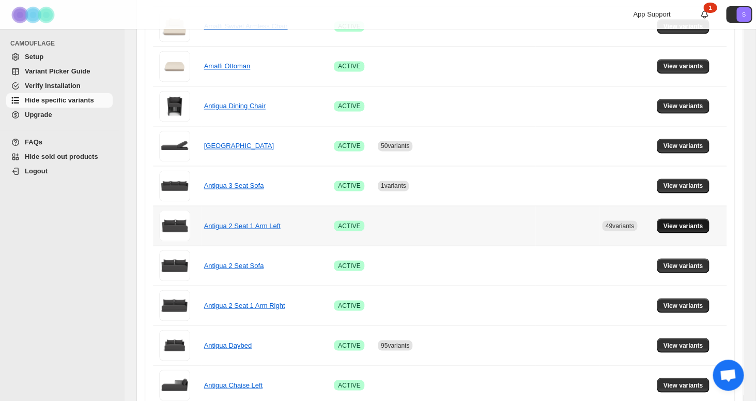
click at [706, 229] on button "View variants" at bounding box center [683, 225] width 52 height 14
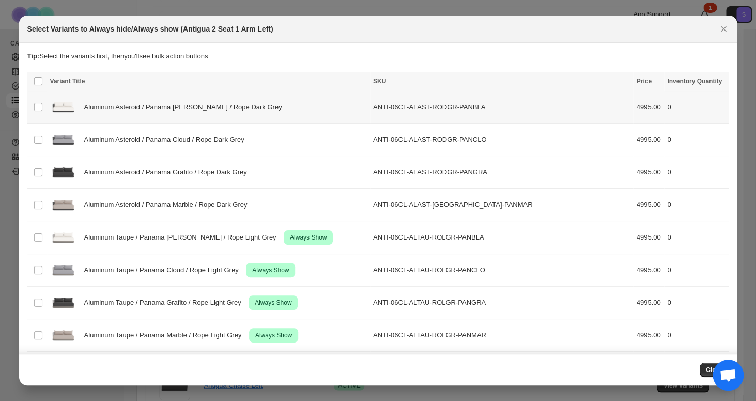
scroll to position [0, 0]
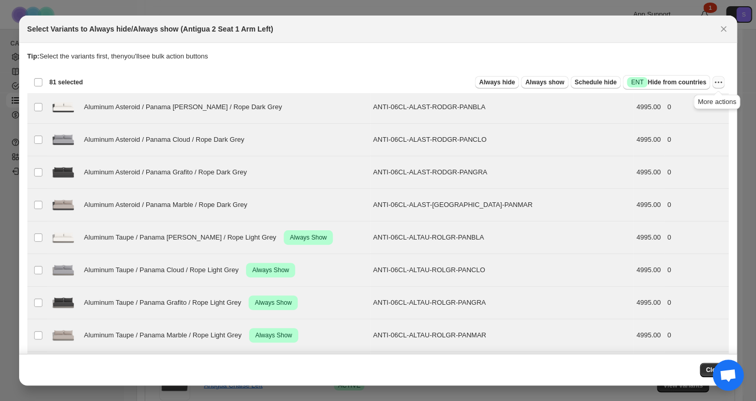
click at [714, 82] on icon "More actions" at bounding box center [718, 82] width 10 height 10
click at [700, 121] on span "Undo always show" at bounding box center [680, 120] width 75 height 10
